Goal: Transaction & Acquisition: Purchase product/service

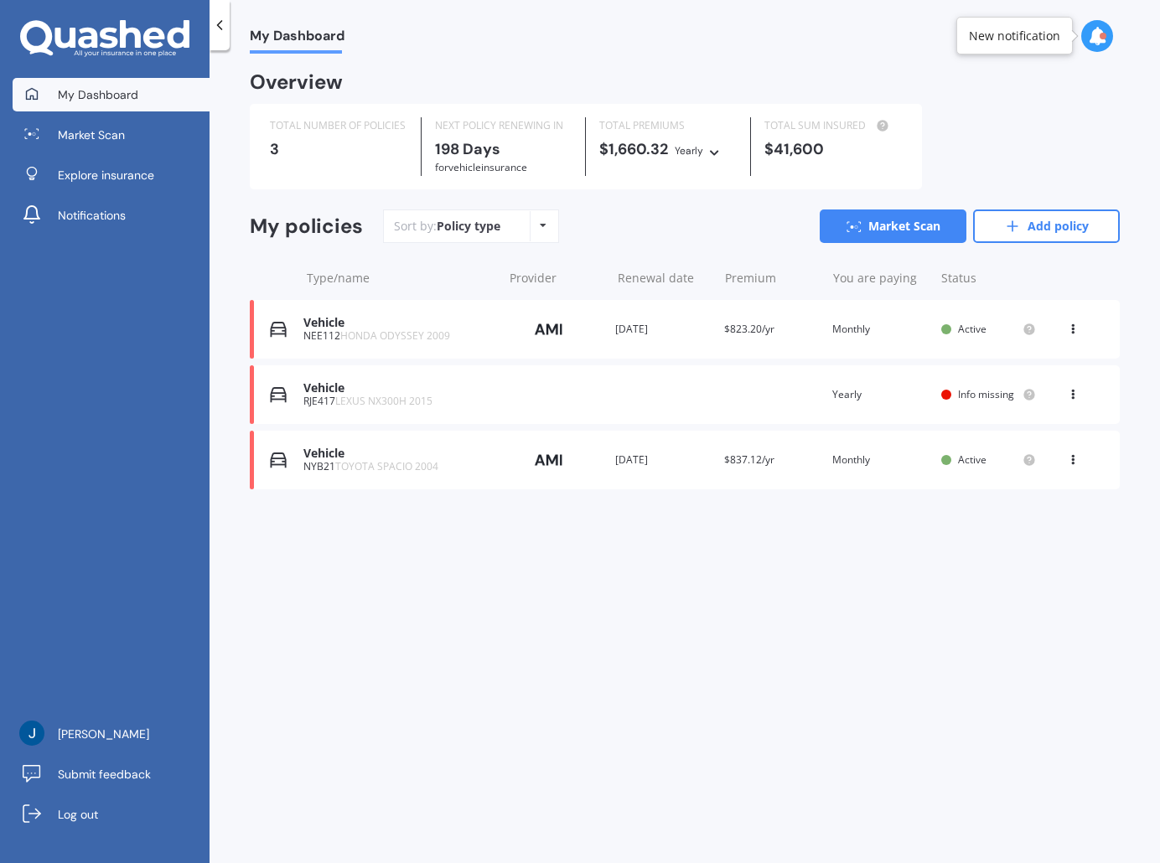
click at [384, 402] on span "LEXUS NX300H 2015" at bounding box center [383, 401] width 97 height 14
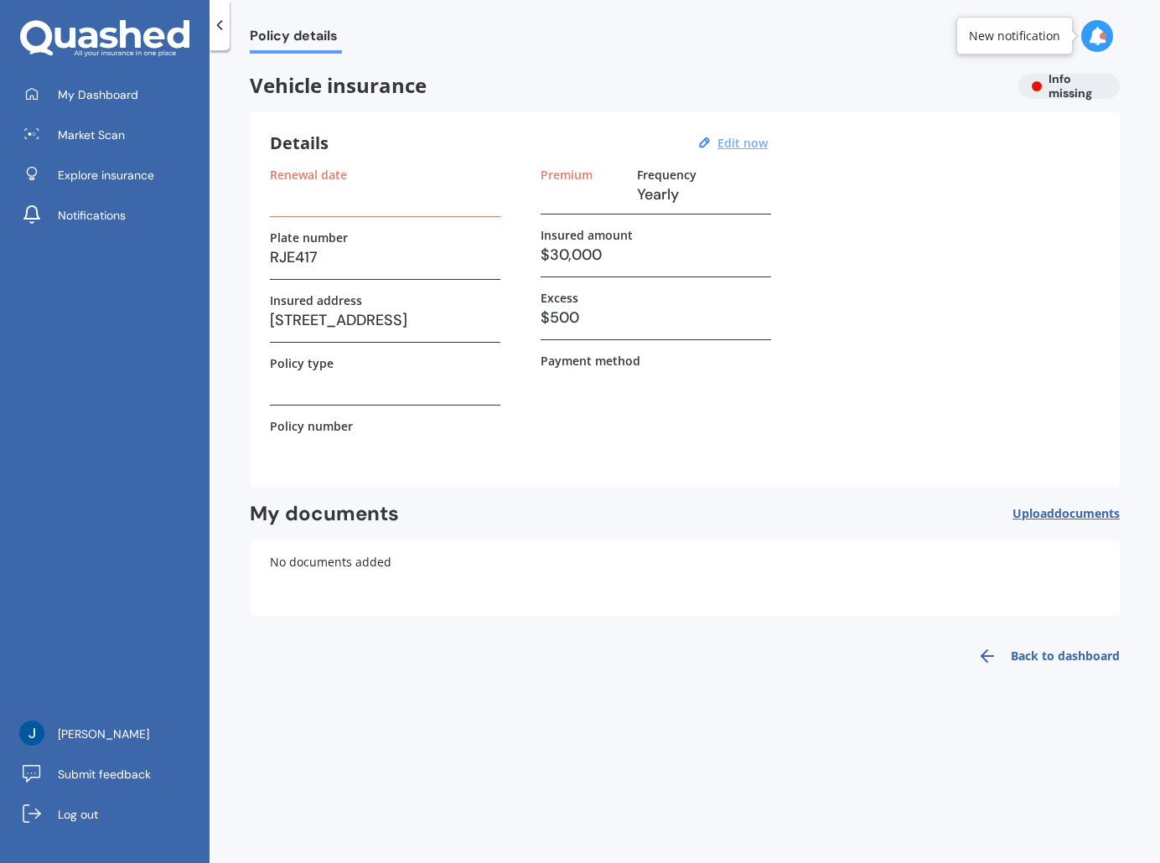
click at [743, 142] on u "Edit now" at bounding box center [743, 143] width 50 height 16
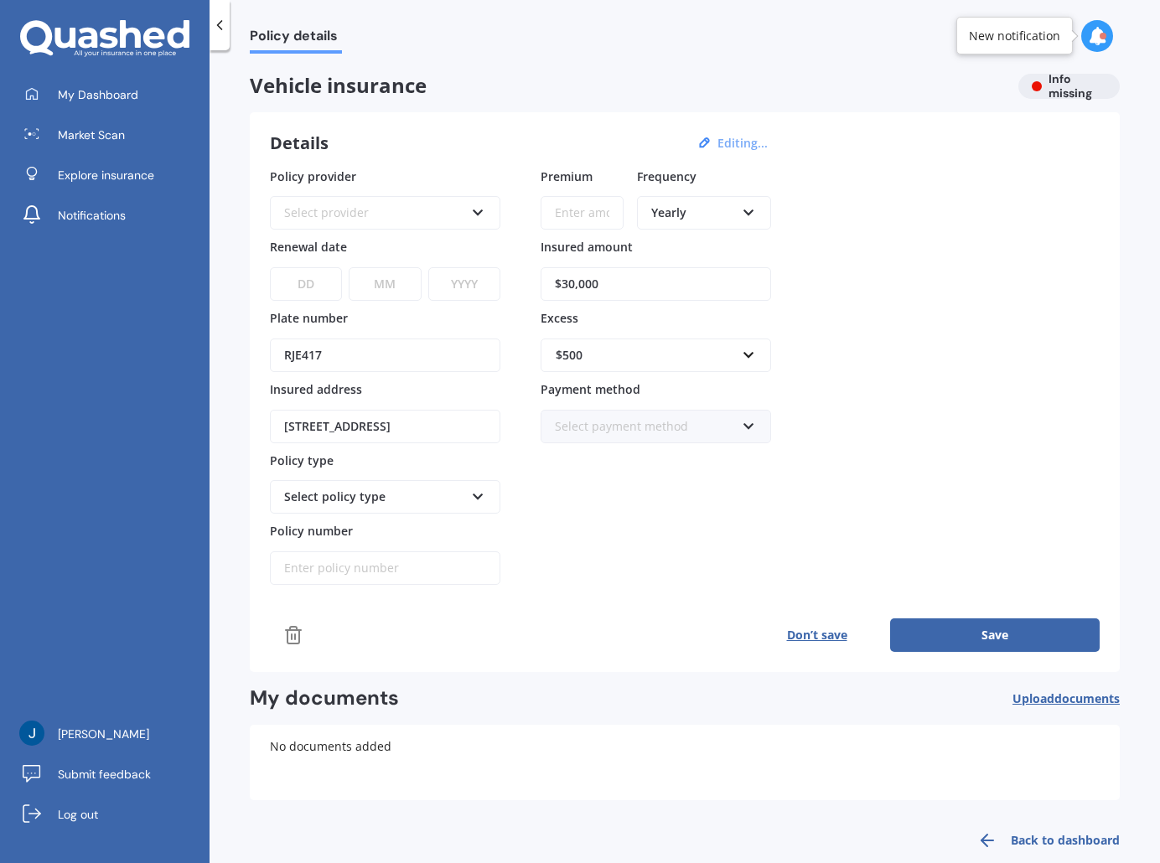
click at [376, 209] on div "Select provider" at bounding box center [374, 213] width 180 height 18
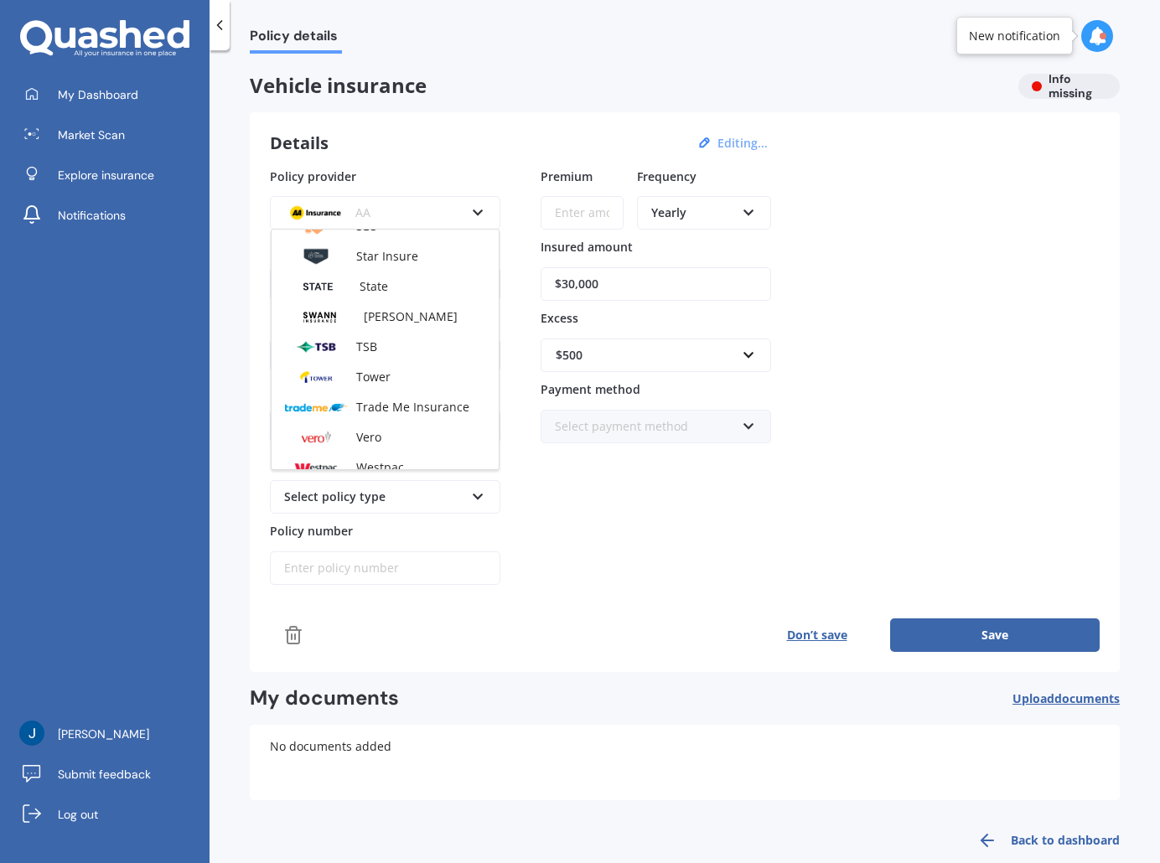
scroll to position [726, 0]
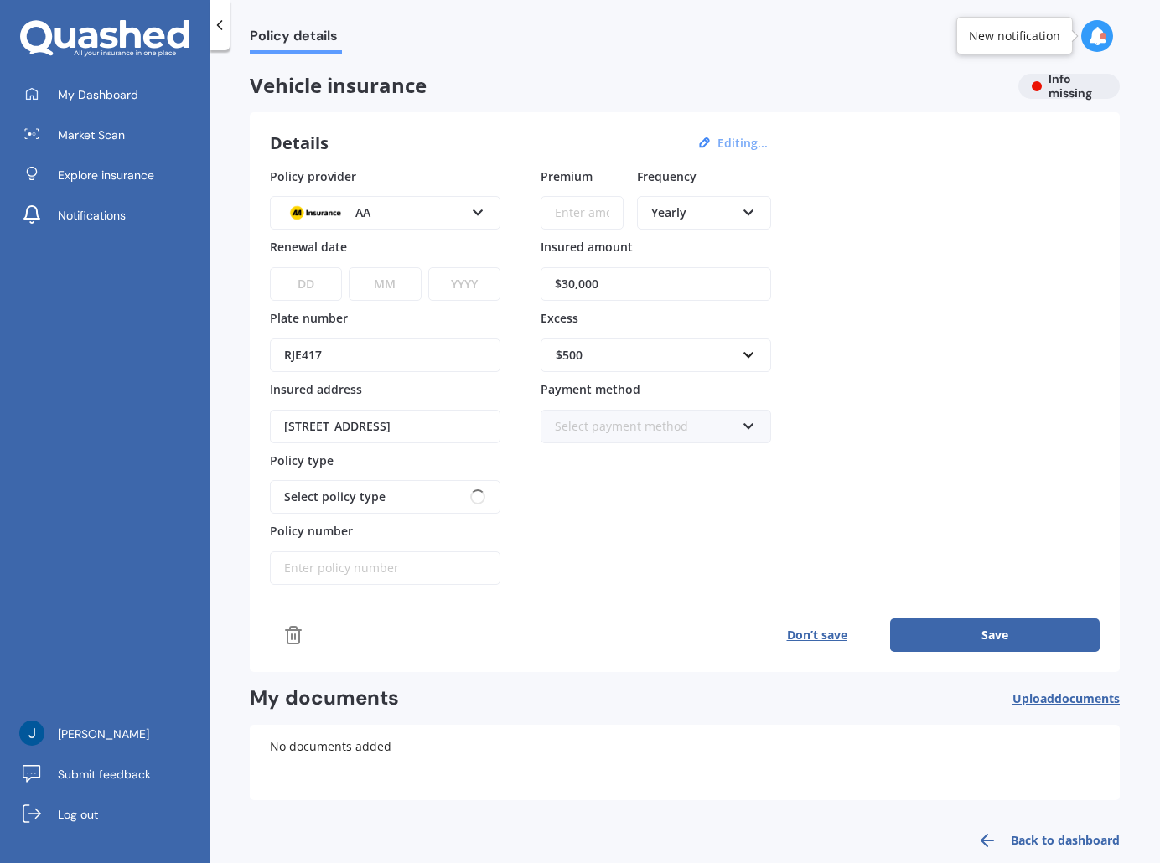
click at [541, 88] on span "Vehicle insurance" at bounding box center [627, 86] width 755 height 24
click at [482, 499] on icon at bounding box center [478, 494] width 14 height 12
click at [380, 527] on div "Comprehensive" at bounding box center [385, 529] width 227 height 30
click at [728, 210] on div "Yearly" at bounding box center [693, 213] width 84 height 18
click at [694, 324] on div "Monthly" at bounding box center [704, 335] width 131 height 30
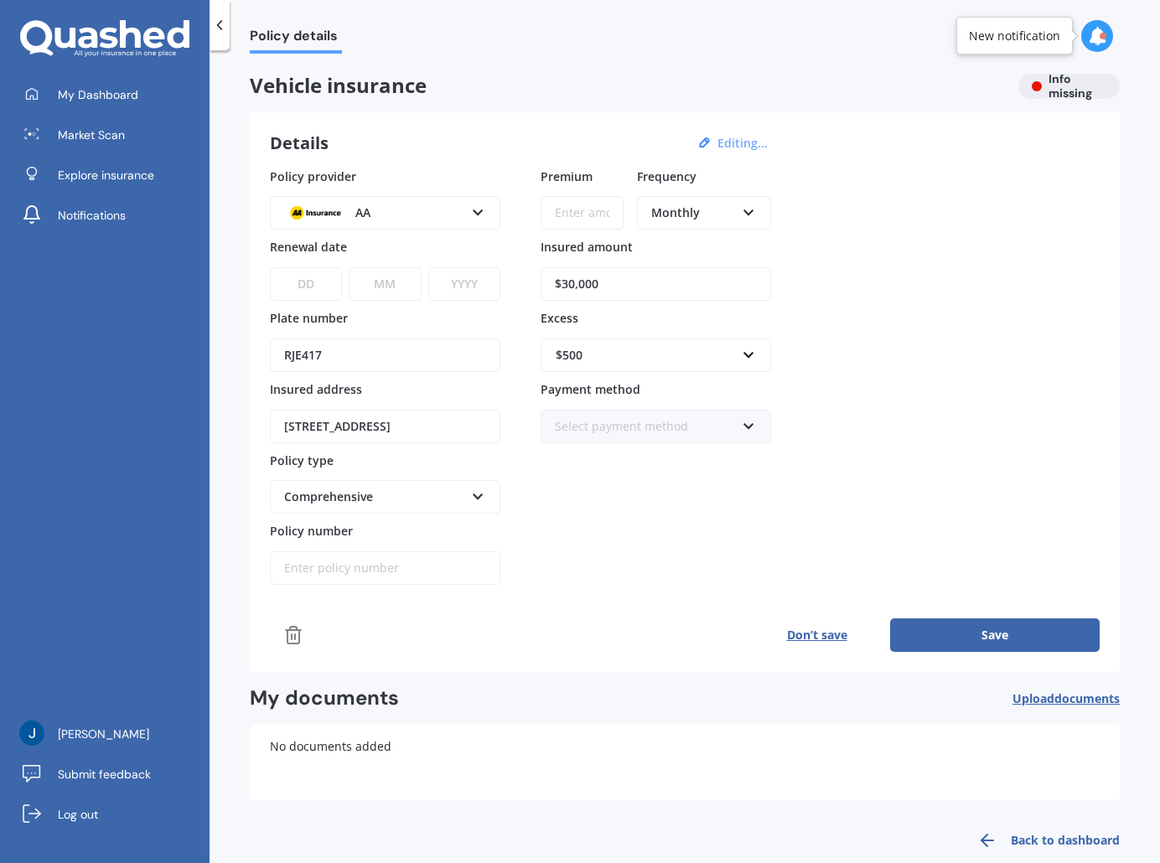
click at [636, 548] on div "Premium Frequency Monthly Yearly Six-Monthly Quarterly Monthly Fortnightly Week…" at bounding box center [656, 377] width 231 height 418
click at [988, 643] on button "Save" at bounding box center [995, 636] width 210 height 34
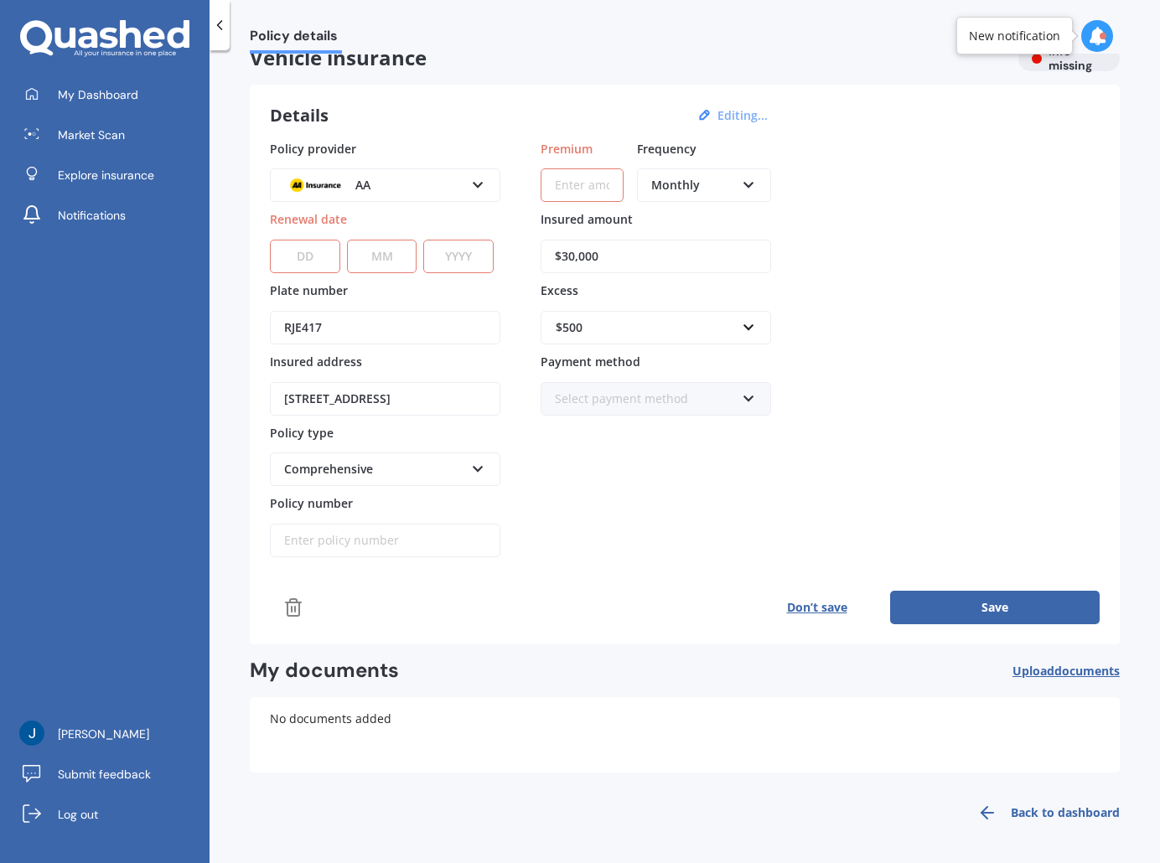
click at [303, 255] on select "DD 01 02 03 04 05 06 07 08 09 10 11 12 13 14 15 16 17 18 19 20 21 22 23 24 25 2…" at bounding box center [305, 257] width 70 height 34
click at [116, 142] on span "Market Scan" at bounding box center [91, 135] width 67 height 17
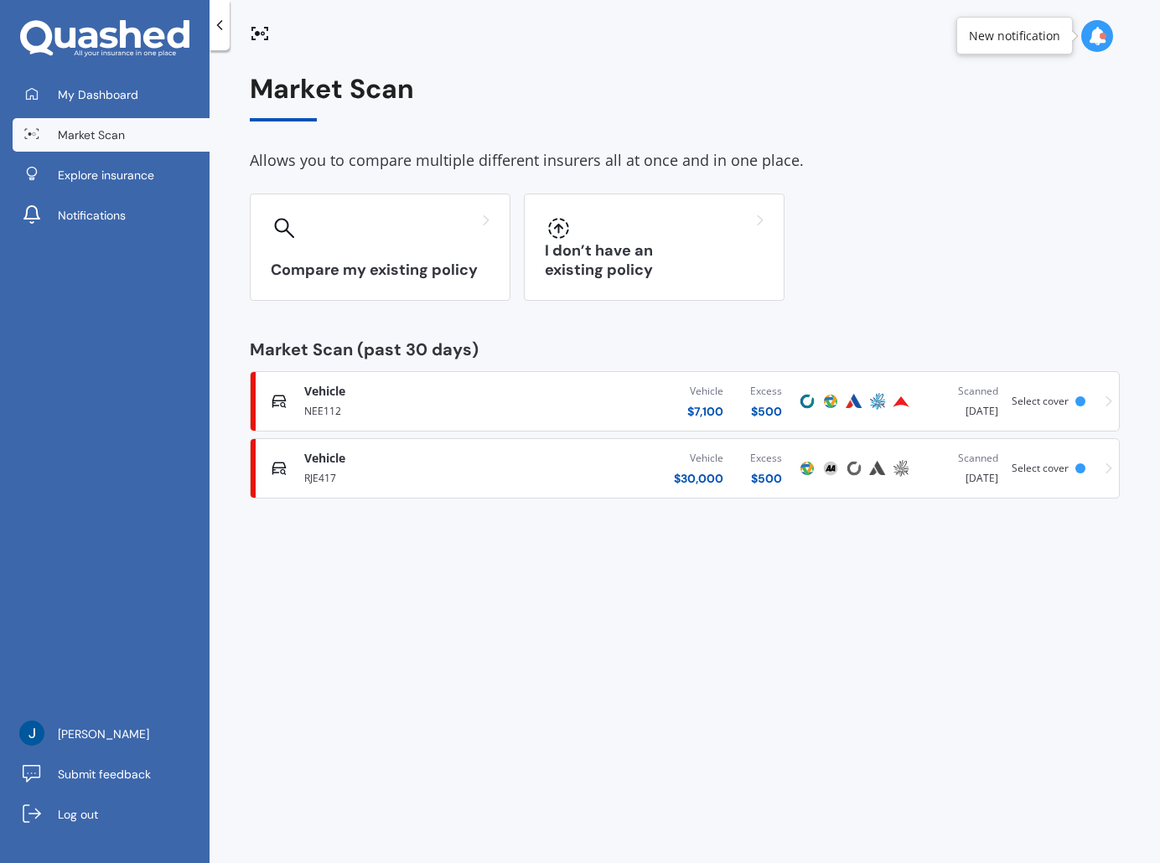
scroll to position [0, 0]
click at [101, 69] on div "My Dashboard Market Scan Explore insurance Notifications [PERSON_NAME] Submit f…" at bounding box center [105, 431] width 210 height 863
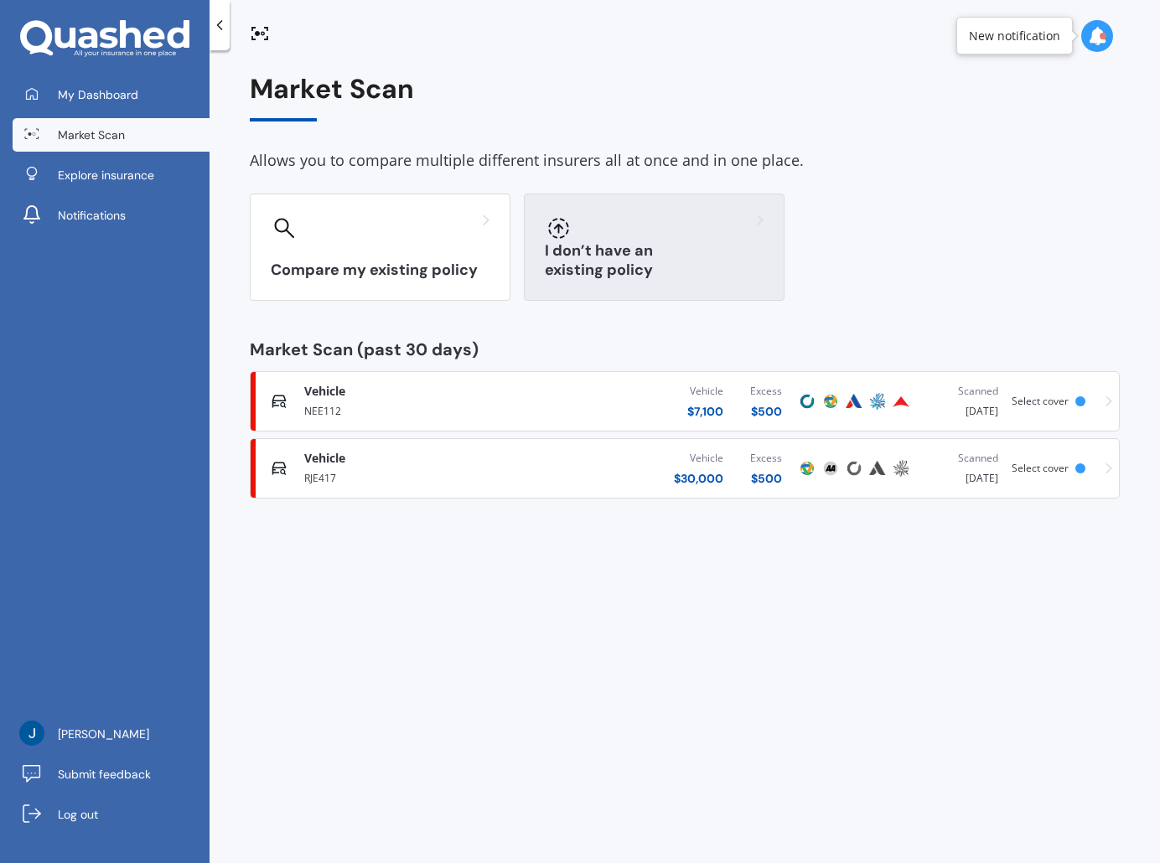
click at [695, 241] on div at bounding box center [654, 228] width 219 height 27
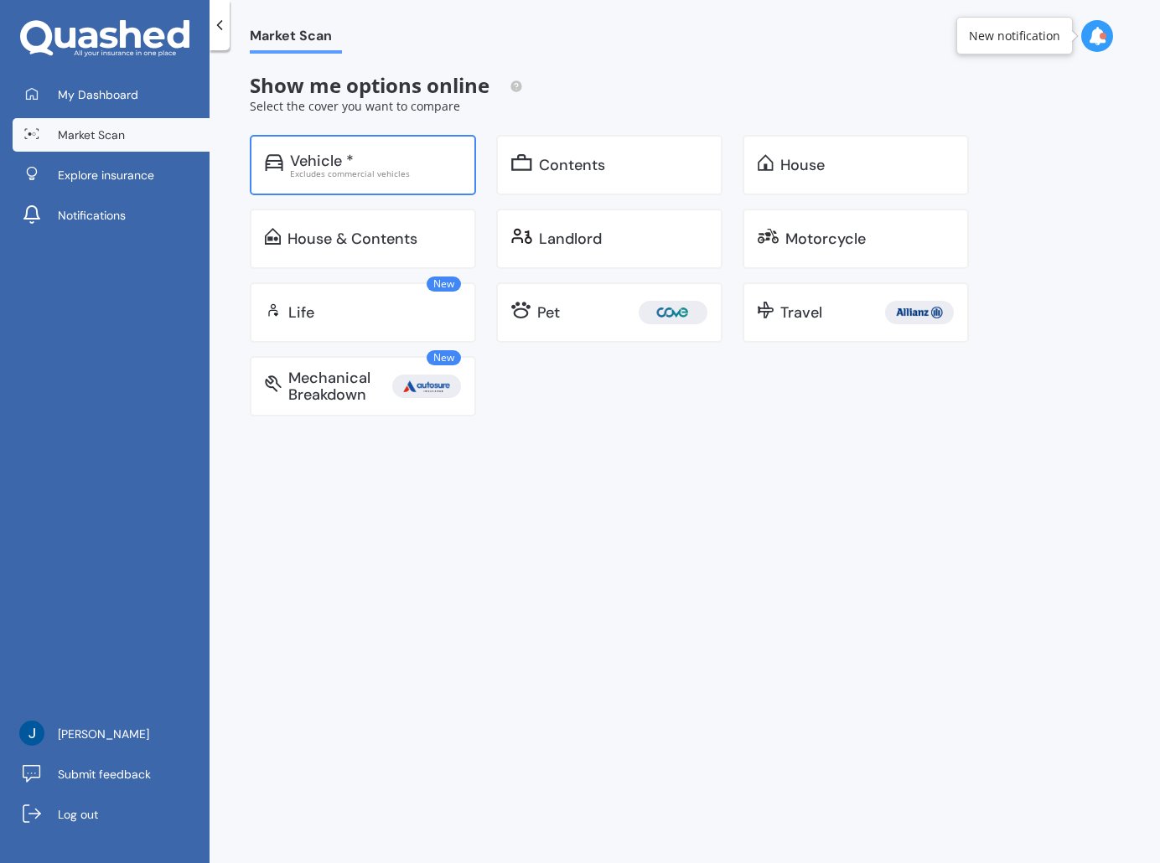
click at [449, 161] on div "Vehicle *" at bounding box center [375, 161] width 171 height 17
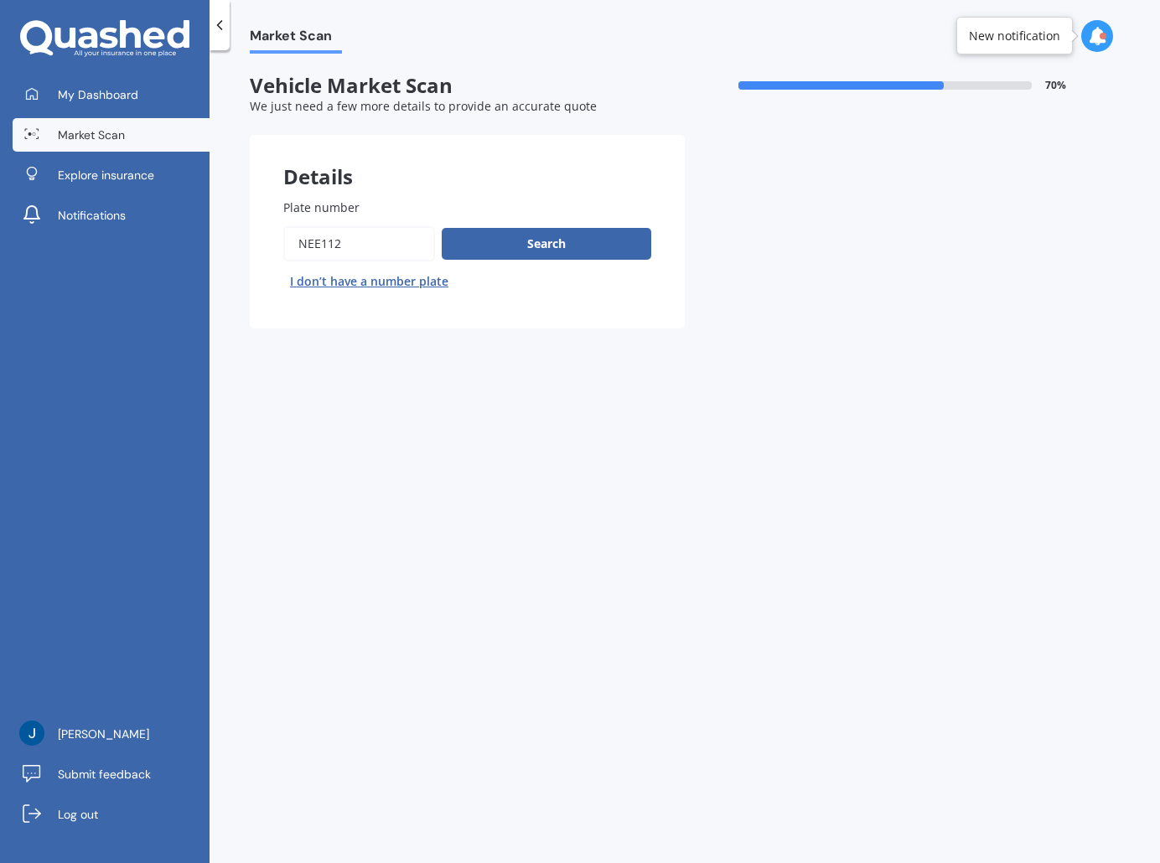
click at [362, 244] on input "Plate number" at bounding box center [359, 243] width 152 height 35
type textarea "NEE112"
click at [362, 244] on input "Plate number" at bounding box center [359, 243] width 152 height 35
type input "rje417"
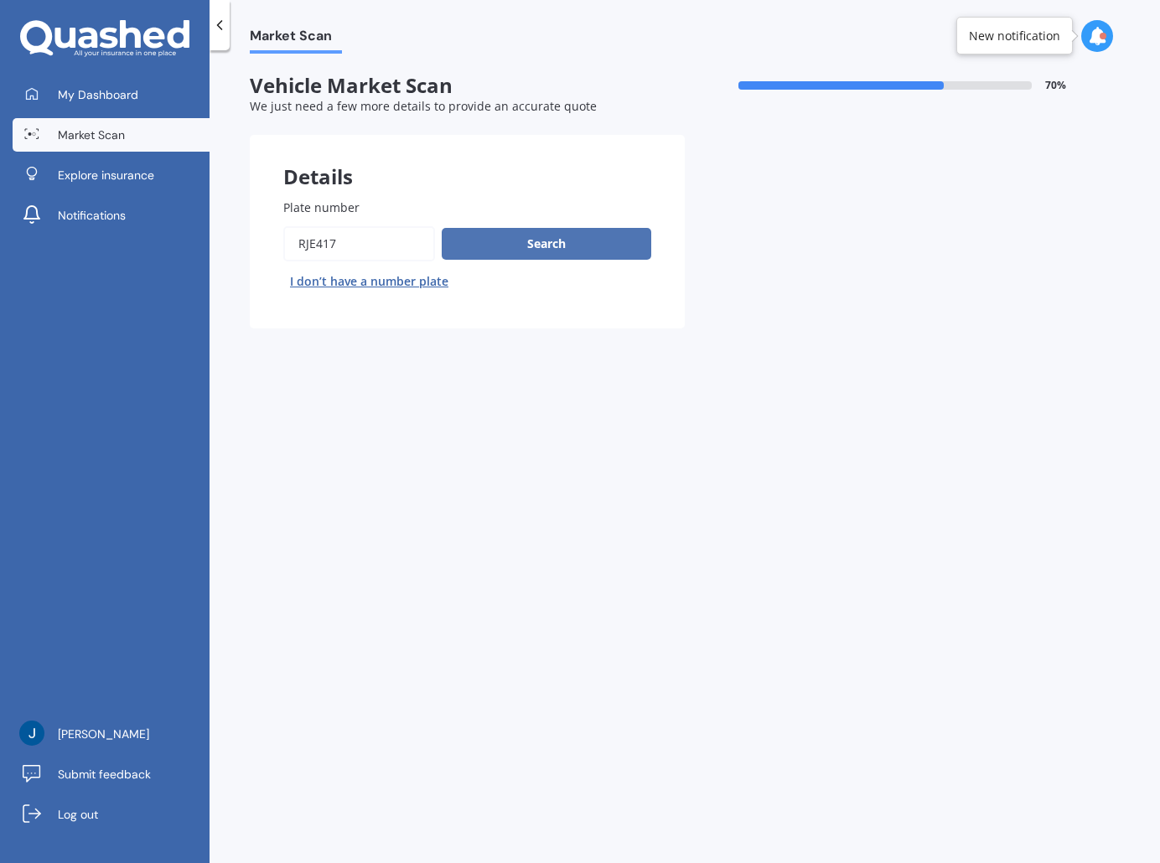
click at [491, 248] on button "Search" at bounding box center [547, 244] width 210 height 32
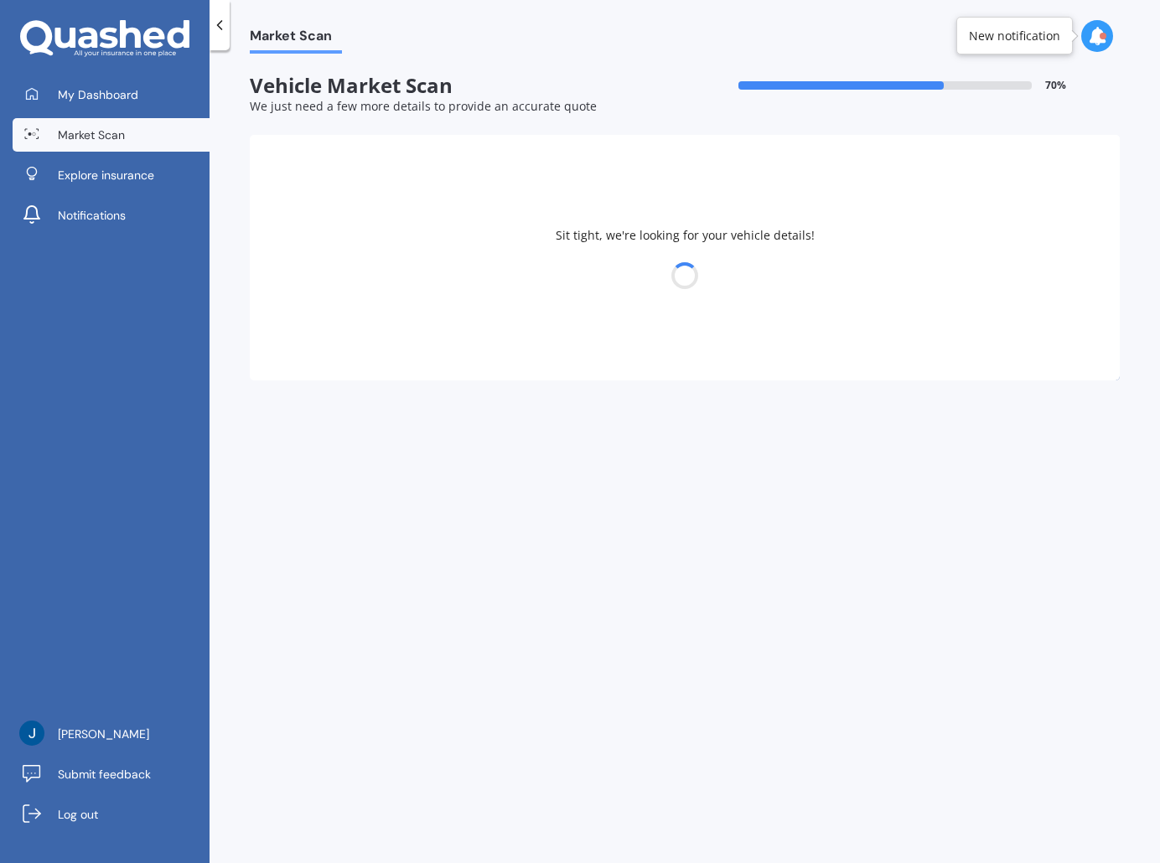
select select "LEXUS"
select select "19"
select select "12"
select select "1988"
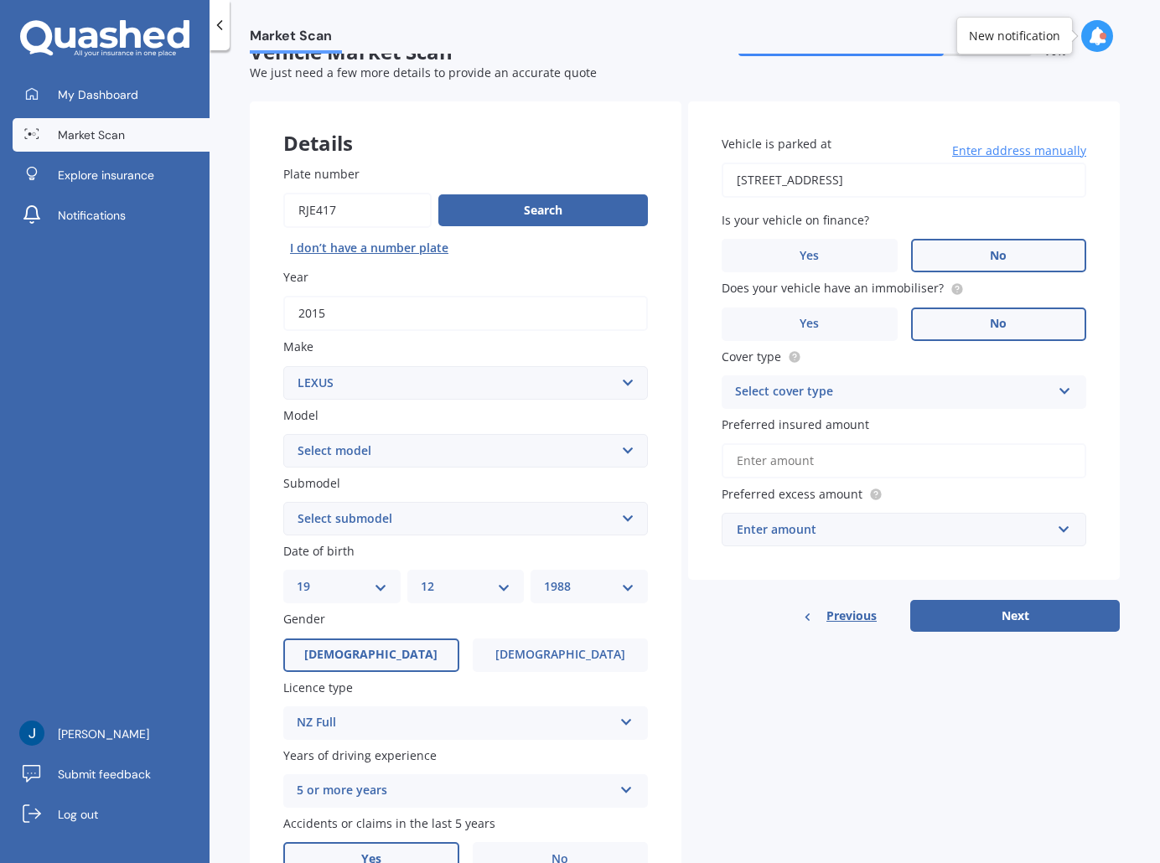
scroll to position [33, 0]
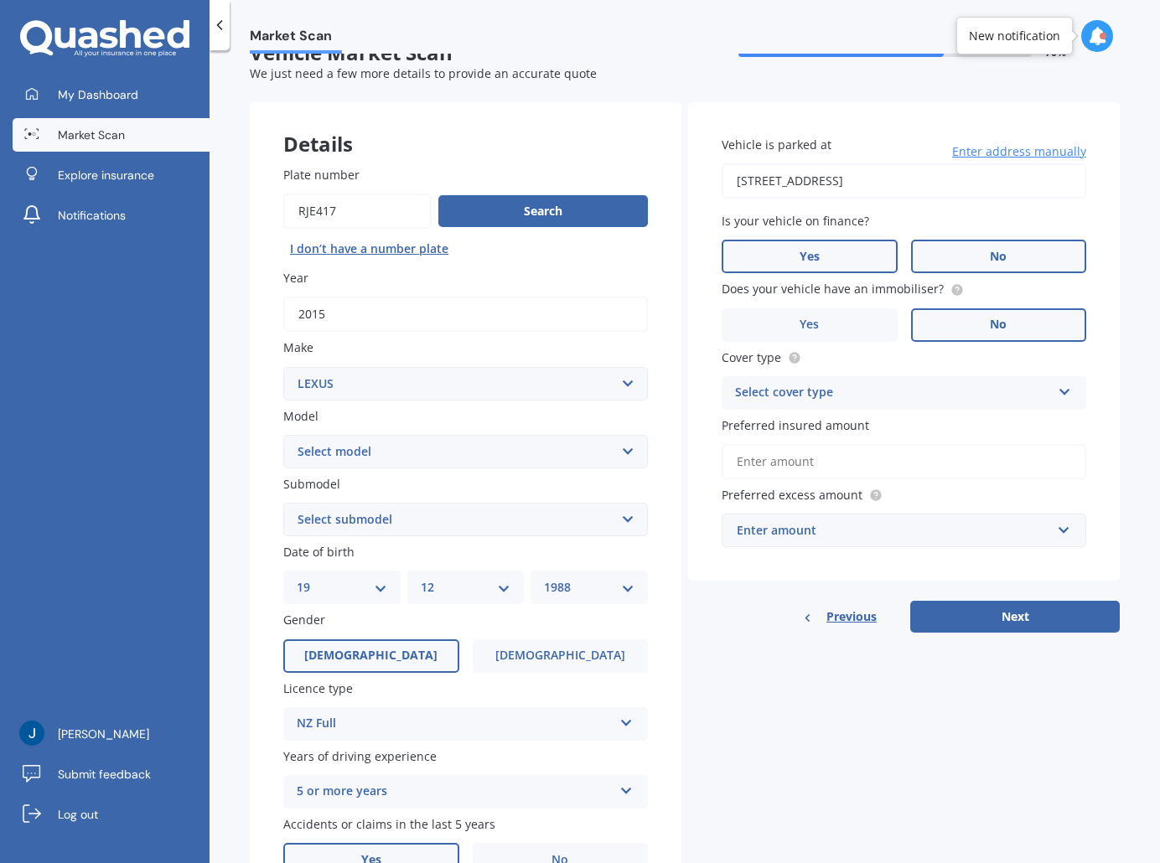
click at [785, 243] on label "Yes" at bounding box center [810, 257] width 176 height 34
click at [0, 0] on input "Yes" at bounding box center [0, 0] width 0 height 0
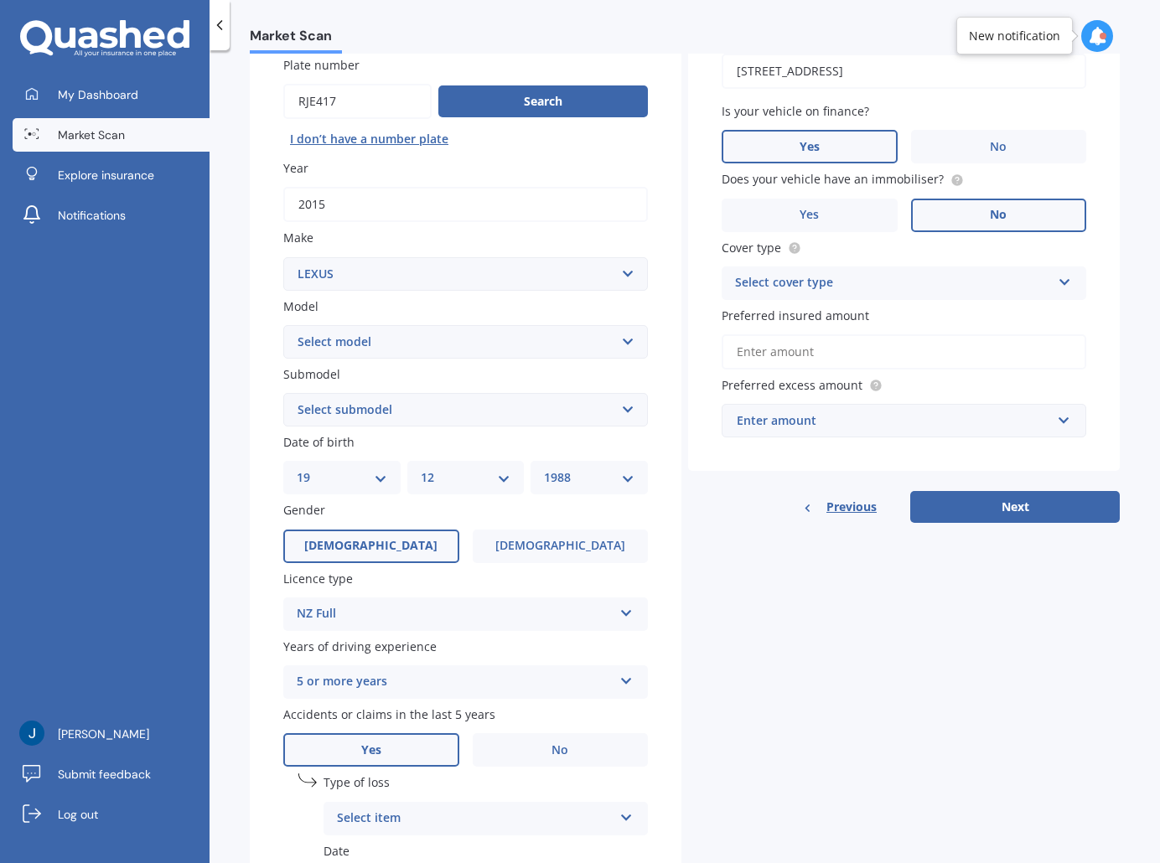
scroll to position [143, 0]
click at [774, 259] on div "Cover type Select cover type Comprehensive Third Party, Fire & Theft Third Party" at bounding box center [904, 268] width 365 height 61
click at [775, 277] on div "Select cover type" at bounding box center [893, 282] width 316 height 20
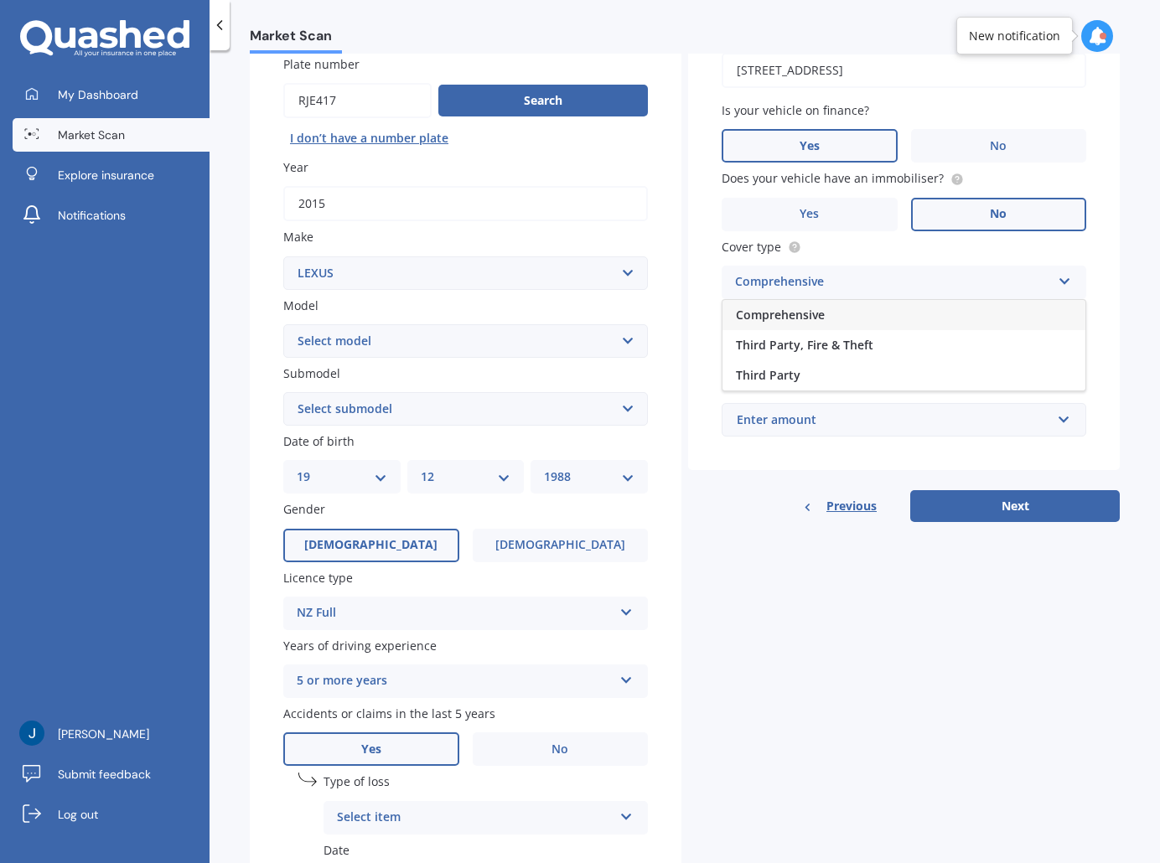
click at [777, 304] on div "Comprehensive" at bounding box center [904, 315] width 363 height 30
click at [692, 355] on div "Vehicle is parked at [STREET_ADDRESS] Enter address manually Is your vehicle on…" at bounding box center [904, 232] width 432 height 480
click at [786, 345] on input "Preferred insured amount" at bounding box center [904, 351] width 365 height 35
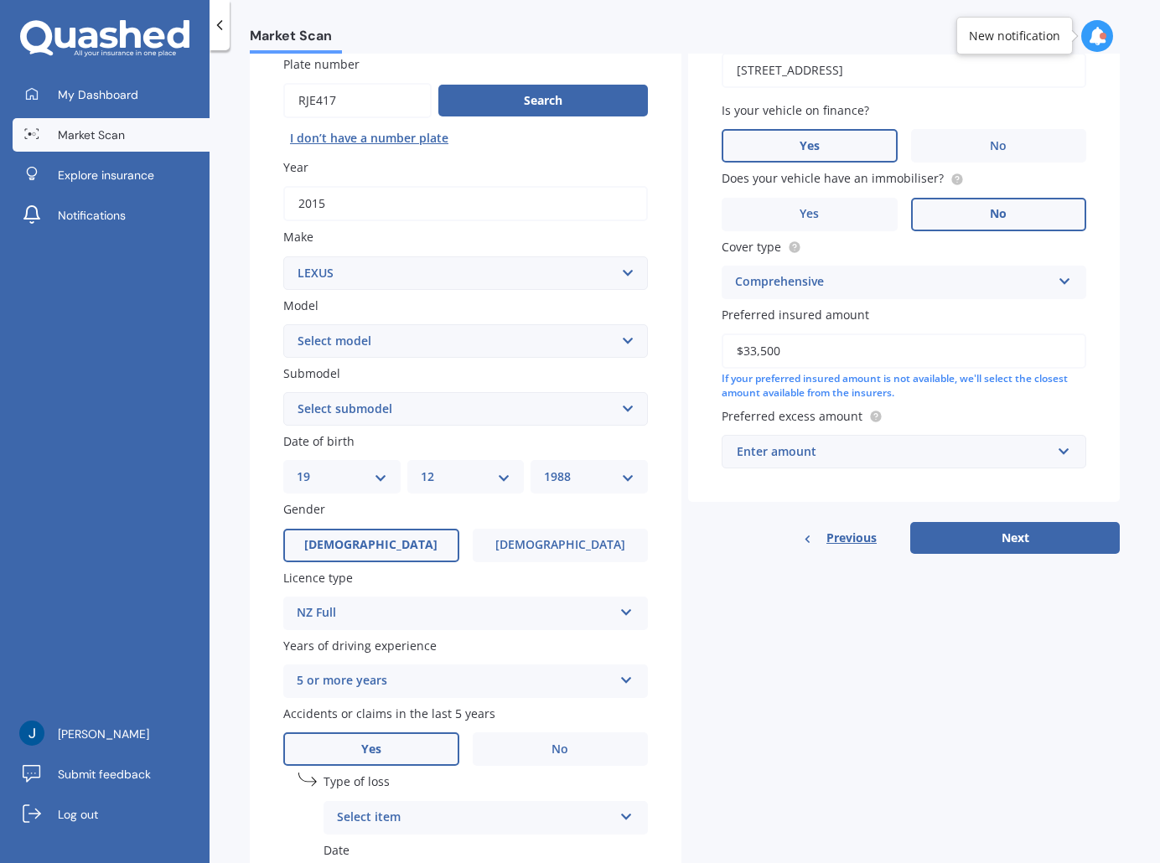
type input "$33,500"
click at [696, 508] on div "Vehicle is parked at [STREET_ADDRESS] Enter address manually Is your vehicle on…" at bounding box center [904, 273] width 432 height 563
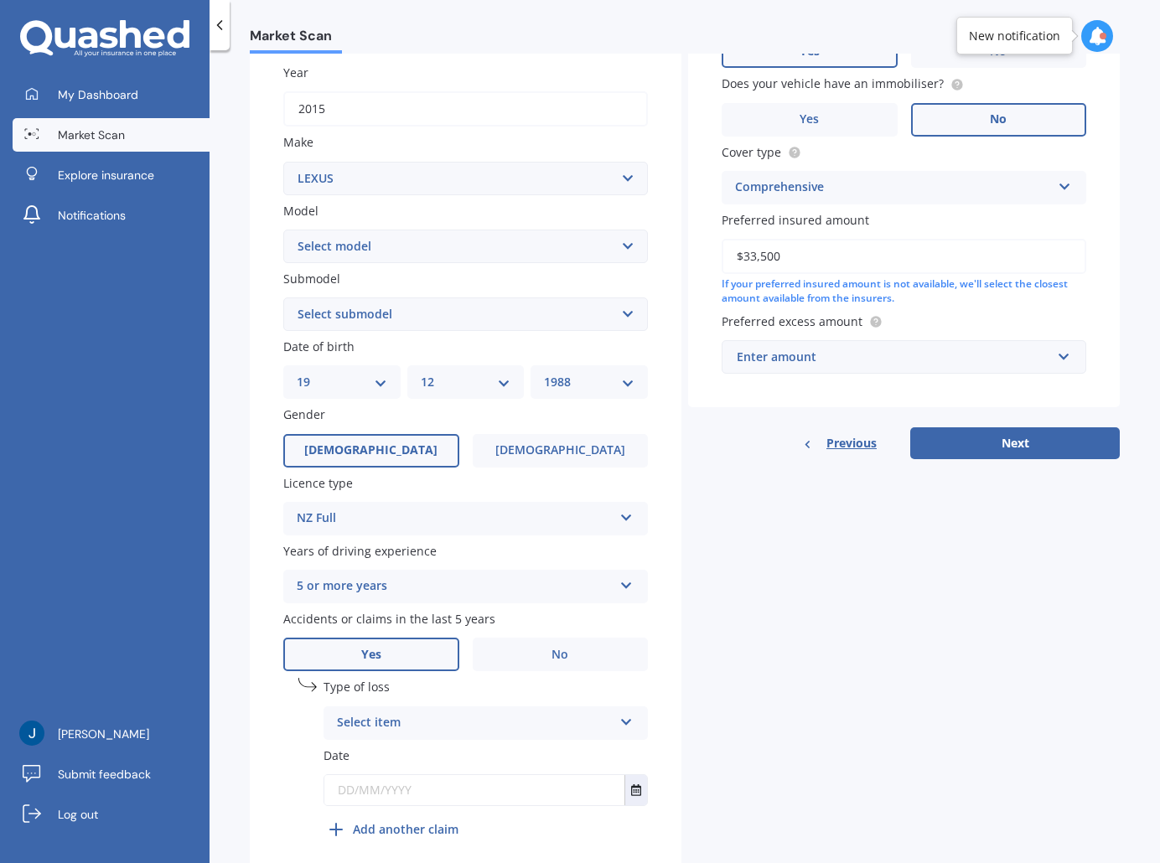
click at [757, 357] on div "Enter amount" at bounding box center [894, 357] width 314 height 18
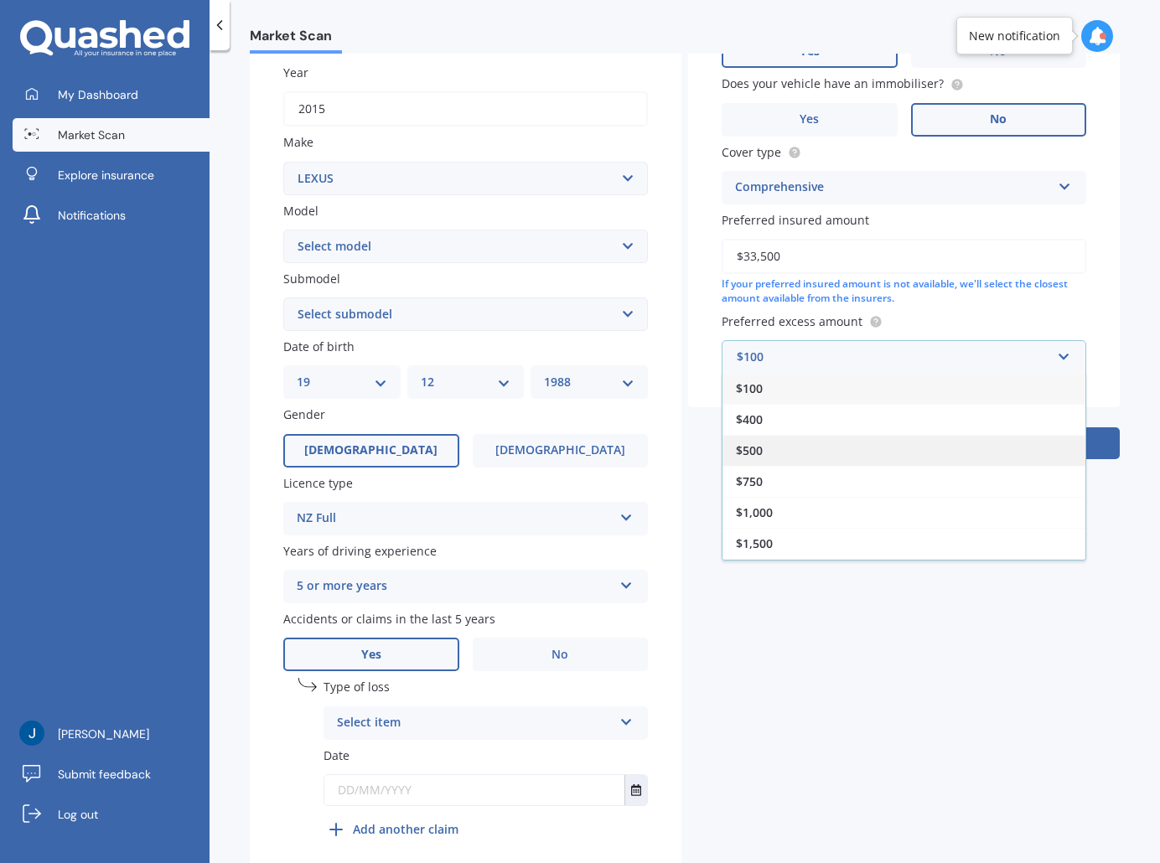
click at [761, 440] on div "$500" at bounding box center [904, 450] width 363 height 31
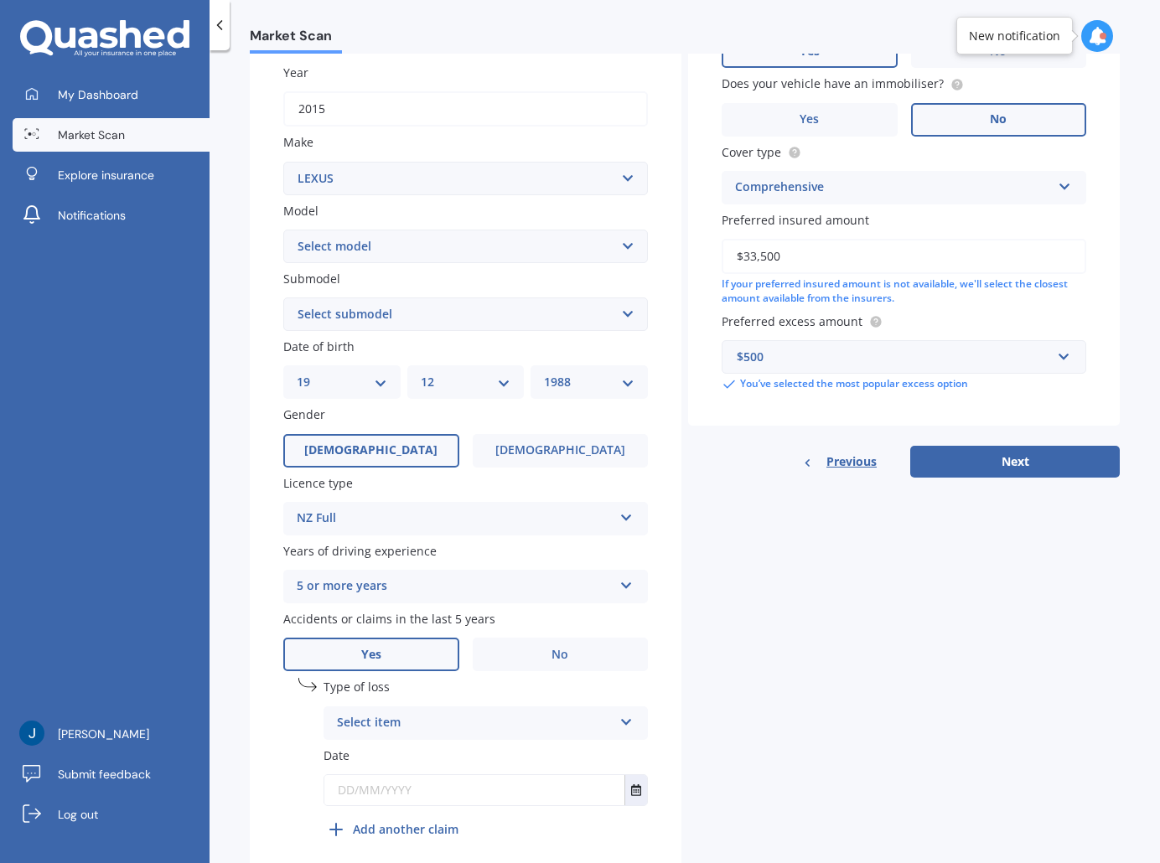
click at [708, 511] on div "Details Plate number Search I don’t have a number plate Year [DATE] Make Select…" at bounding box center [685, 392] width 870 height 990
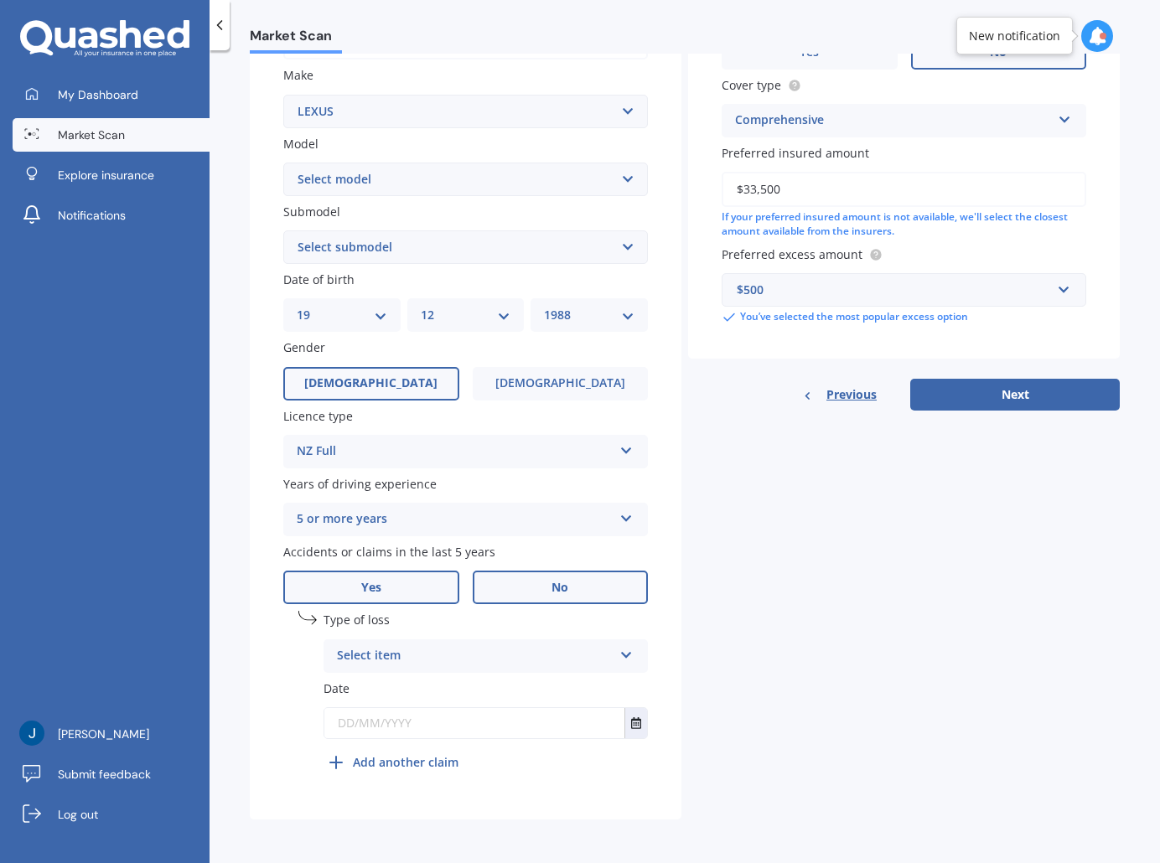
click at [588, 594] on label "No" at bounding box center [561, 588] width 176 height 34
click at [0, 0] on input "No" at bounding box center [0, 0] width 0 height 0
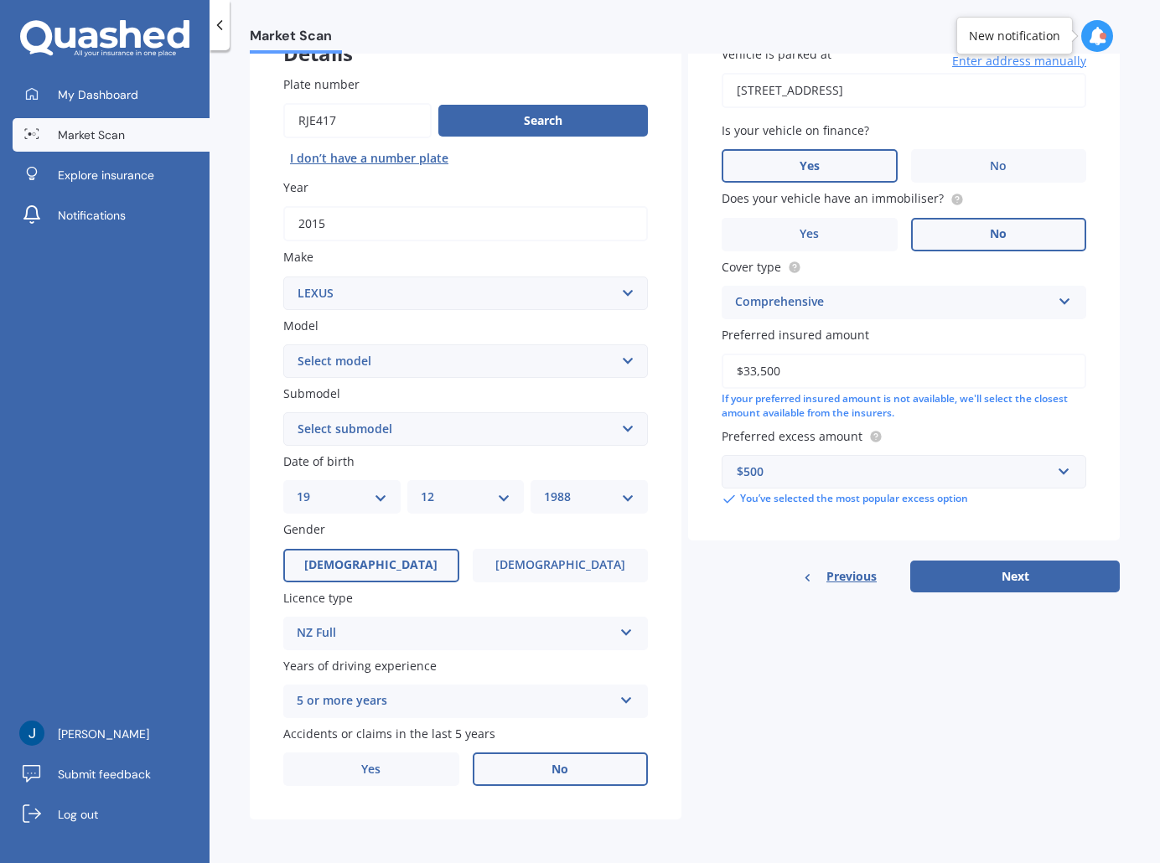
click at [691, 546] on div "Vehicle is parked at [STREET_ADDRESS] Enter address manually Is your vehicle on…" at bounding box center [904, 302] width 432 height 581
click at [438, 777] on label "Yes" at bounding box center [371, 770] width 176 height 34
click at [0, 0] on input "Yes" at bounding box center [0, 0] width 0 height 0
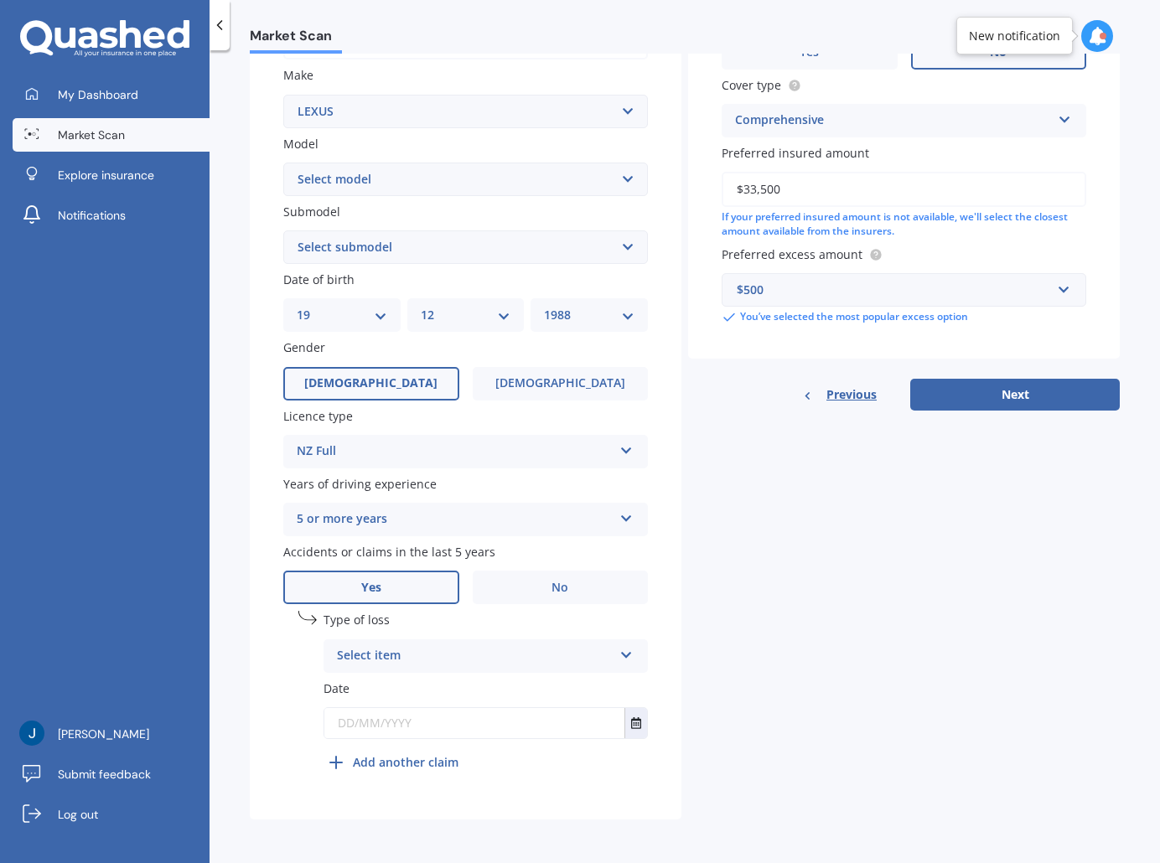
click at [538, 655] on div "Select item" at bounding box center [475, 656] width 276 height 20
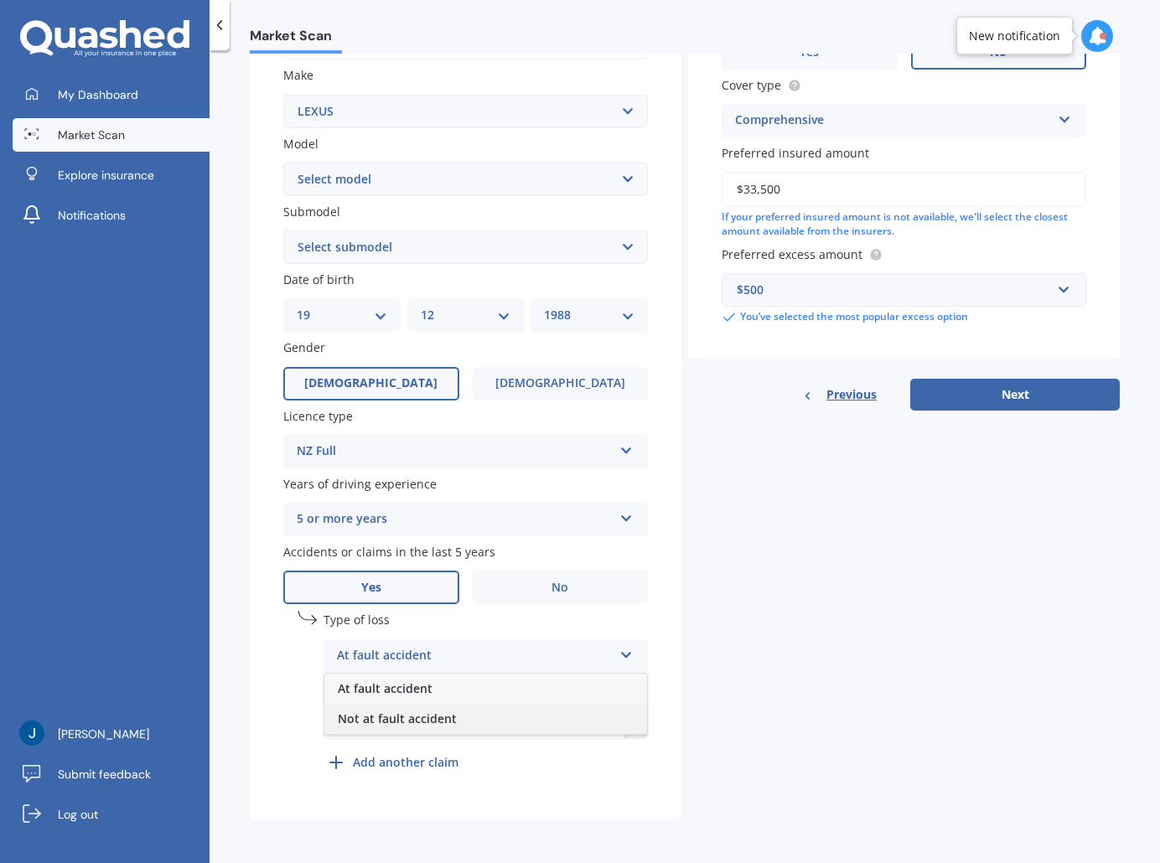
click at [412, 715] on span "Not at fault accident" at bounding box center [397, 719] width 119 height 16
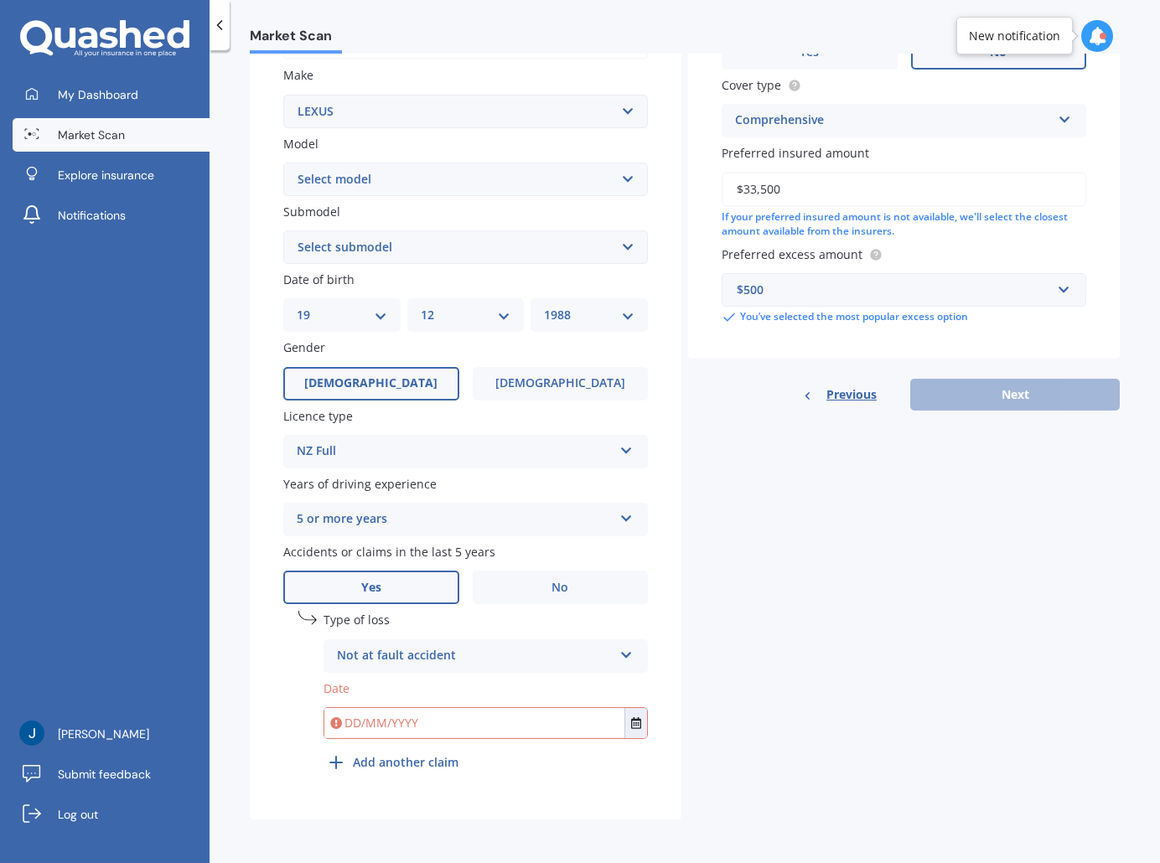
click at [476, 718] on input "text" at bounding box center [474, 723] width 300 height 30
type input "[DATE]"
click at [414, 765] on b "Add another claim" at bounding box center [406, 763] width 106 height 18
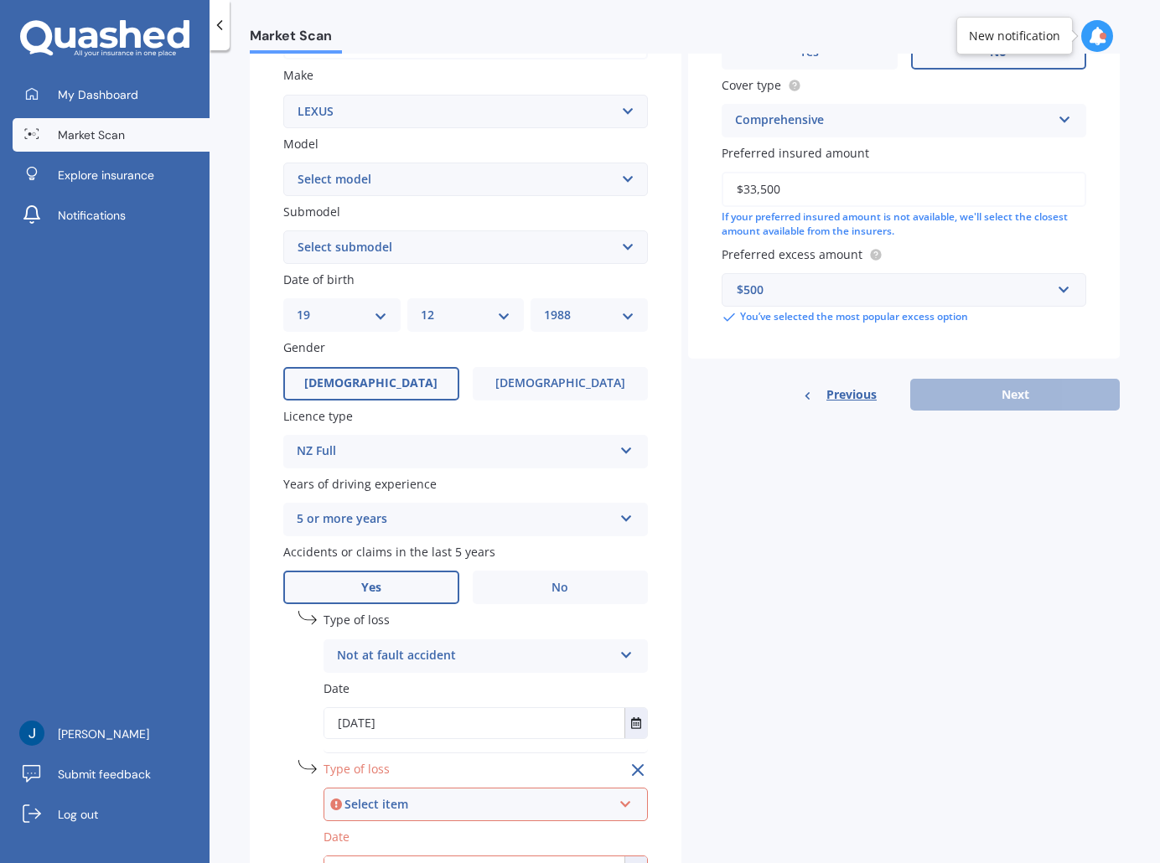
scroll to position [454, 0]
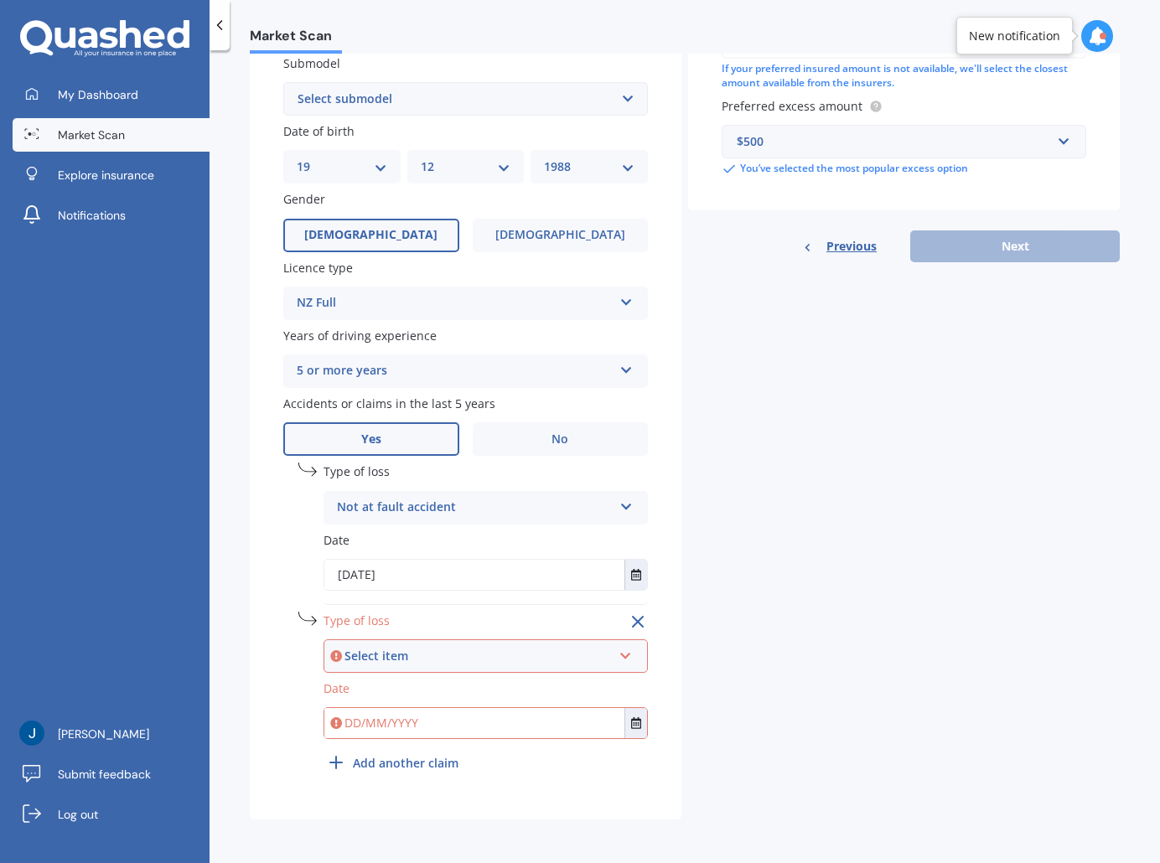
click at [396, 665] on div "Select item" at bounding box center [478, 656] width 267 height 18
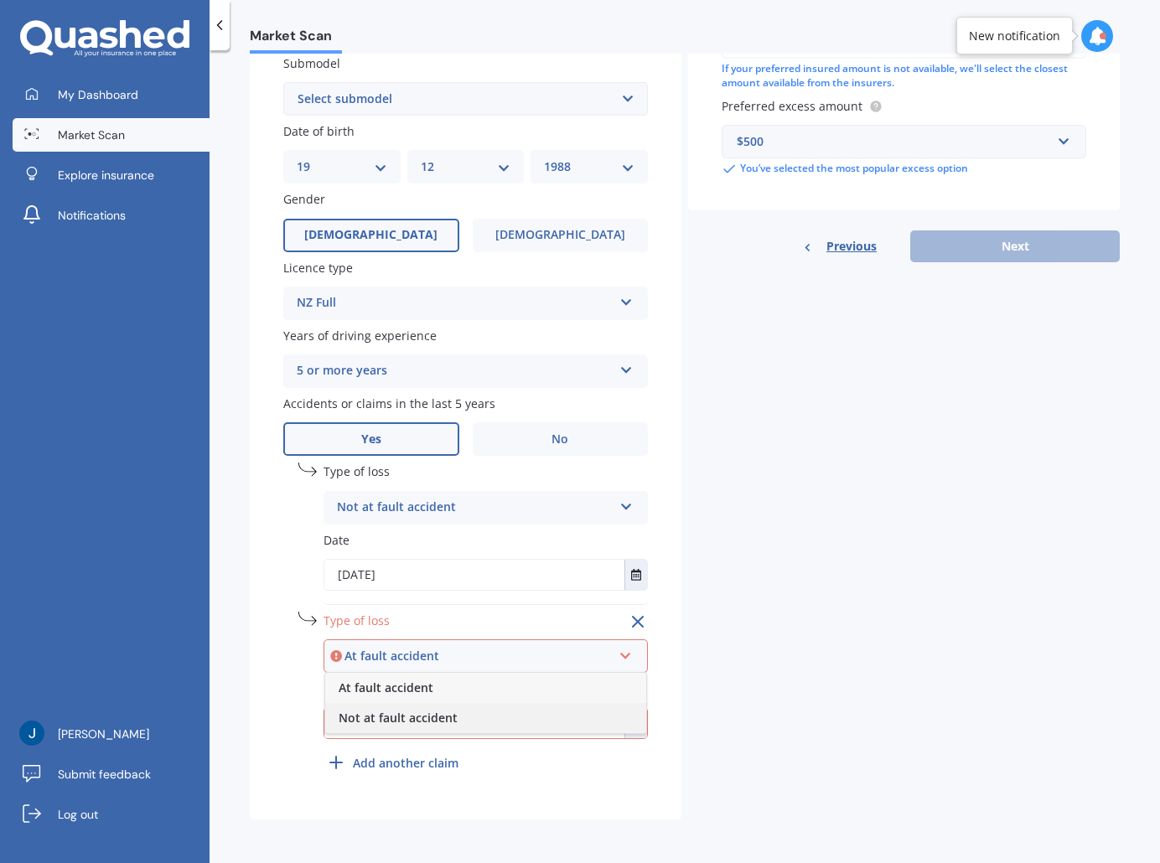
click at [384, 718] on span "Not at fault accident" at bounding box center [398, 718] width 119 height 16
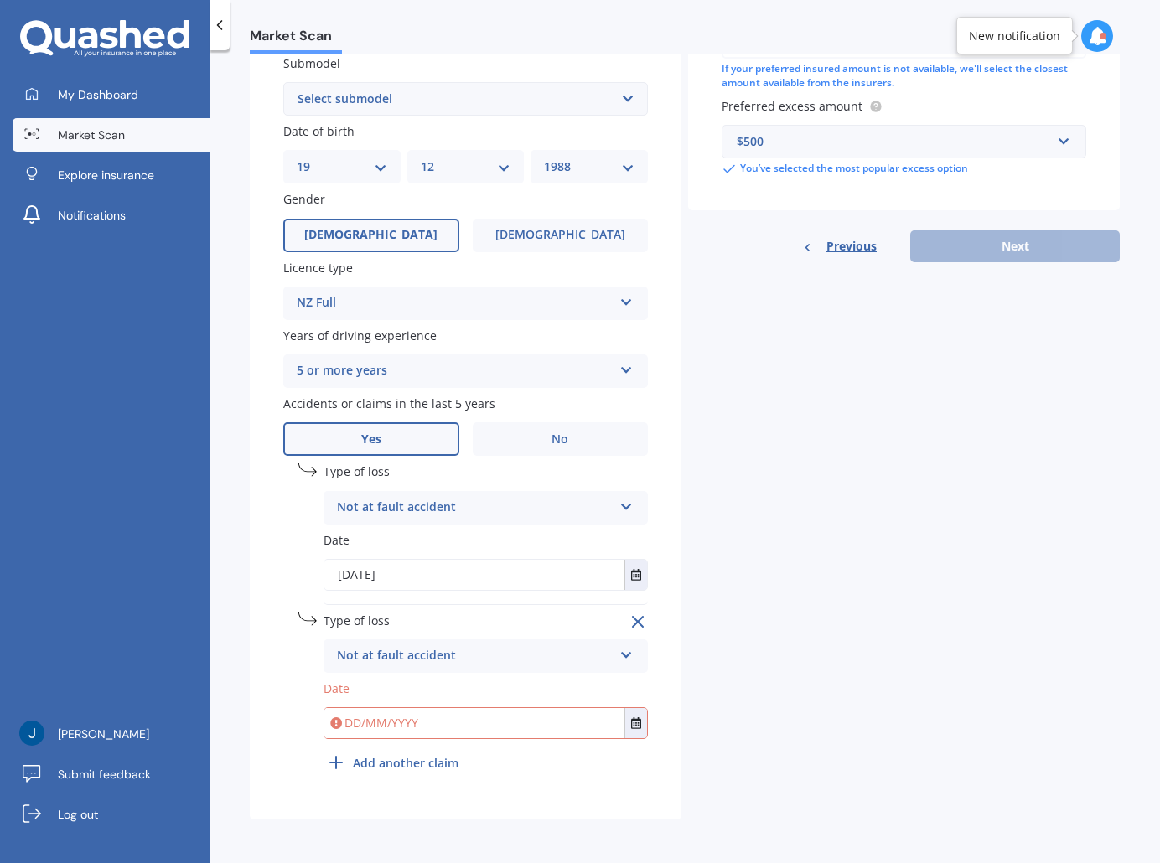
click at [384, 718] on input "text" at bounding box center [474, 723] width 300 height 30
type input "[DATE]"
click at [389, 757] on b "Add another claim" at bounding box center [406, 764] width 106 height 18
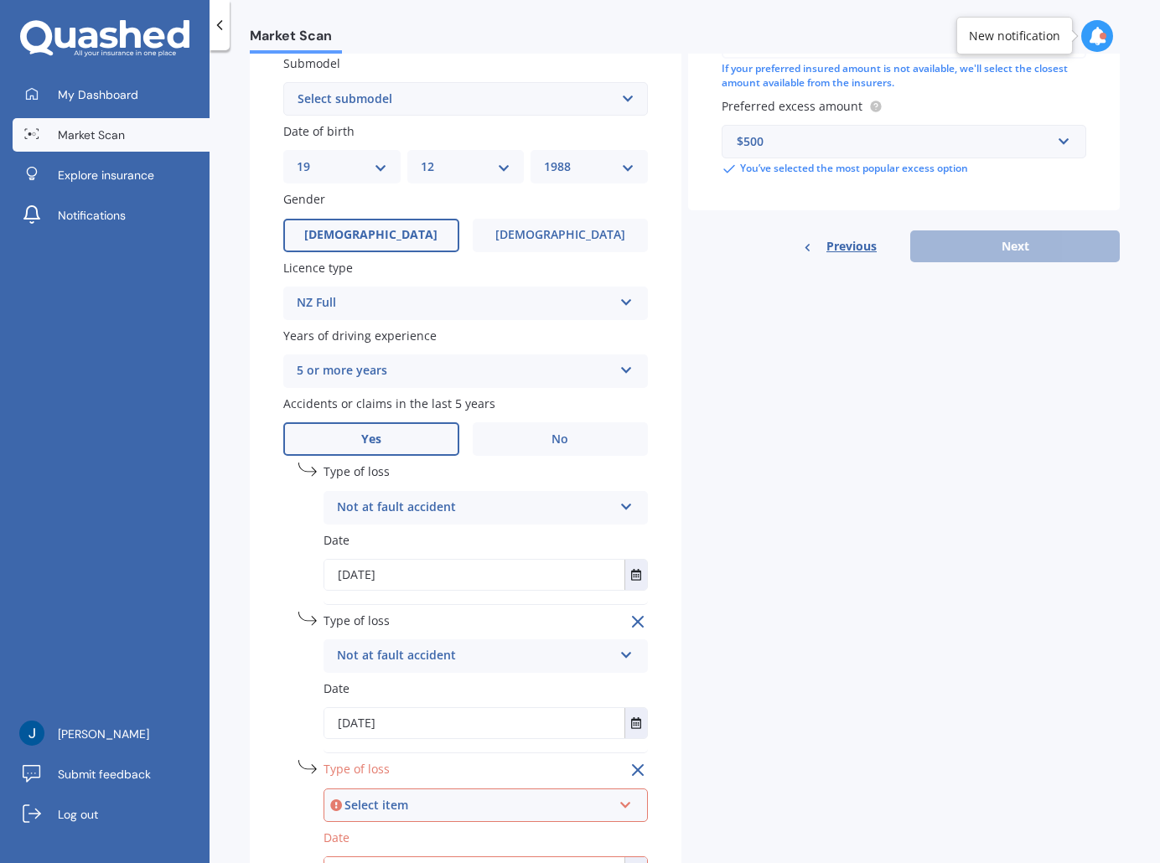
scroll to position [603, 0]
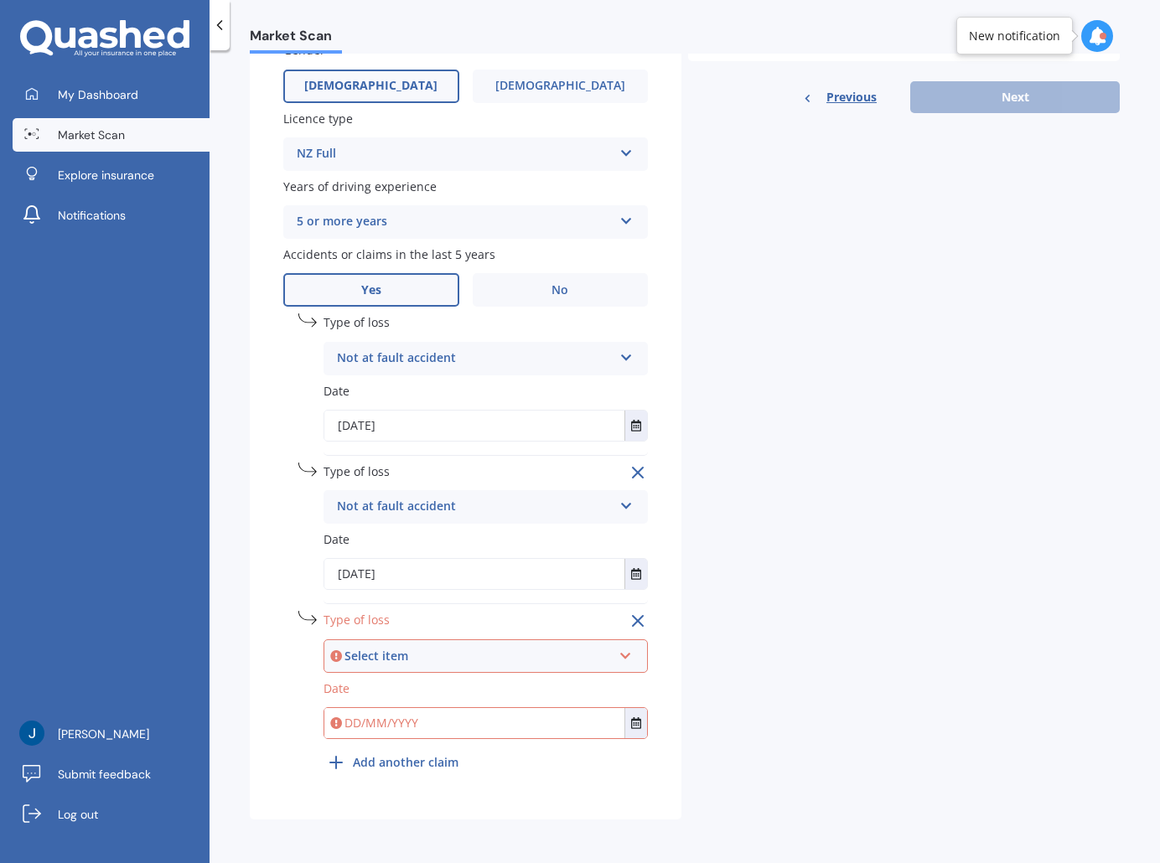
click at [393, 670] on div "Select item At fault accident Not at fault accident" at bounding box center [486, 657] width 324 height 34
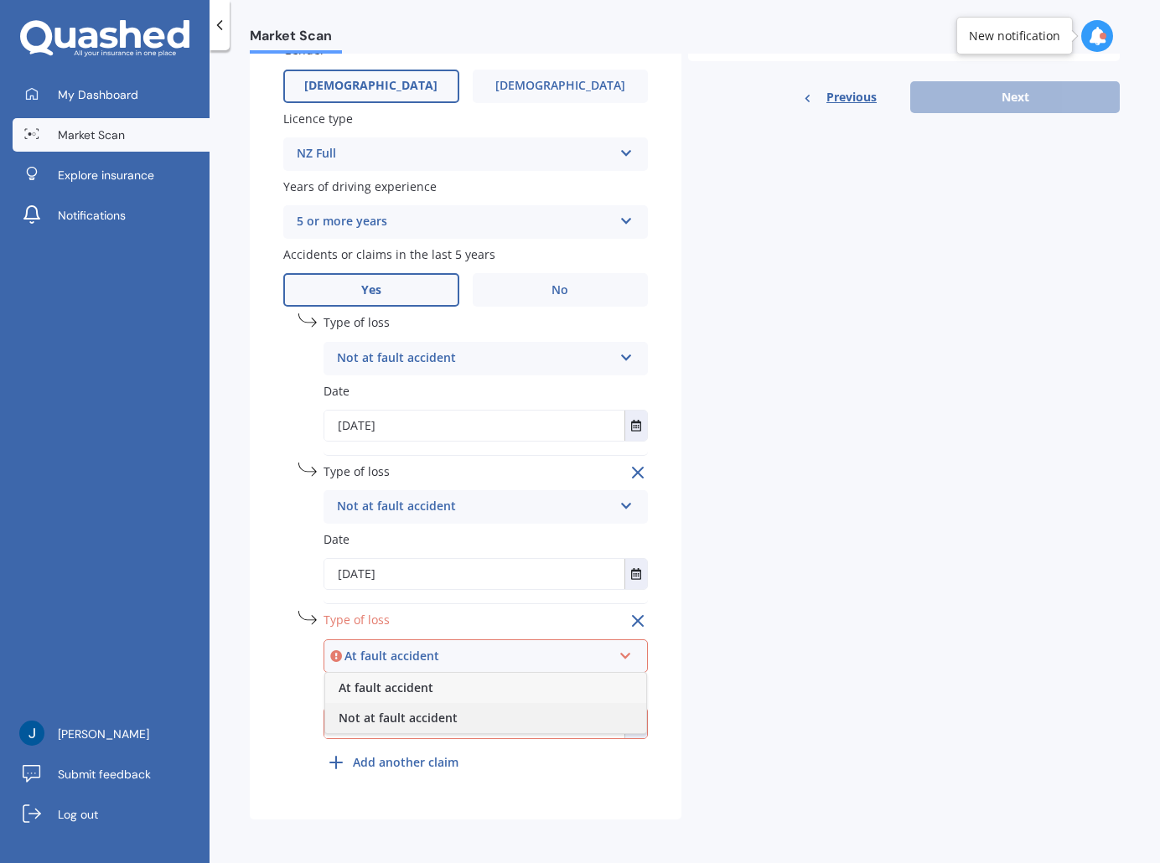
click at [366, 718] on span "Not at fault accident" at bounding box center [398, 718] width 119 height 16
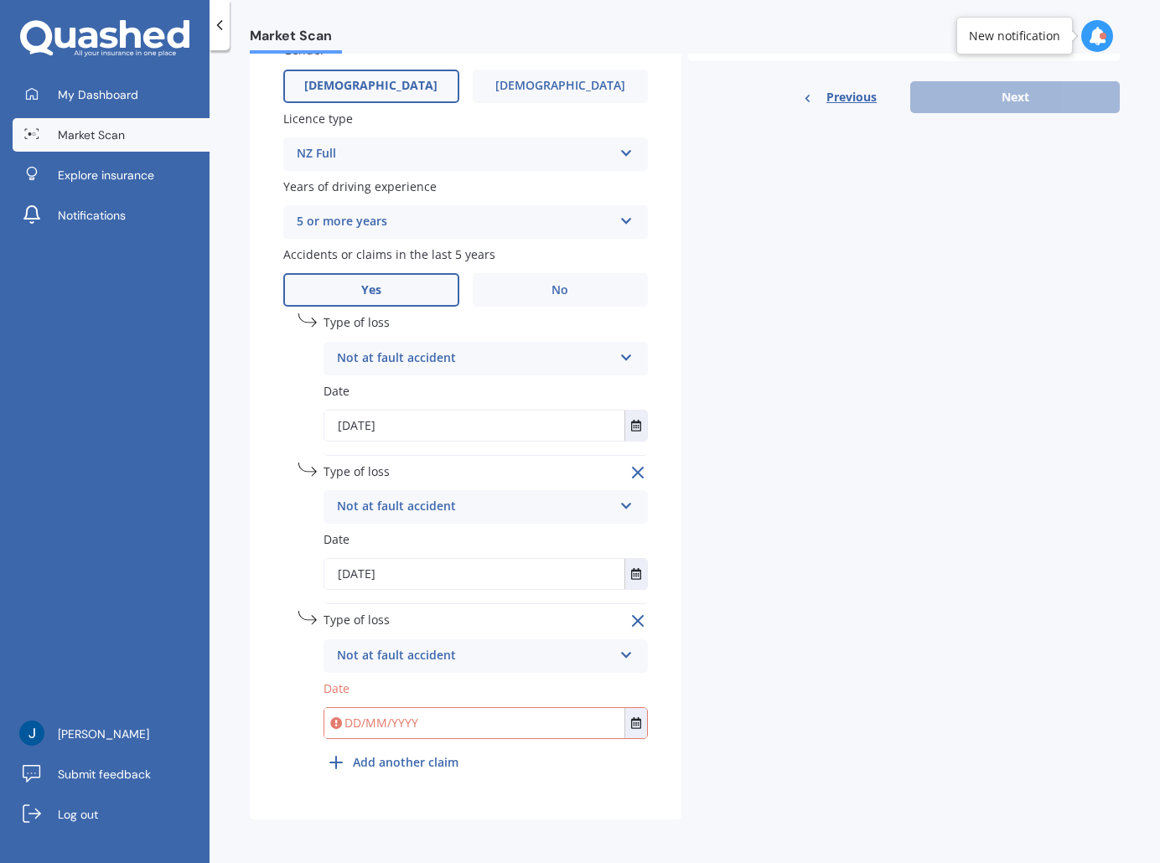
click at [361, 719] on input "text" at bounding box center [474, 723] width 300 height 30
type input "[DATE]"
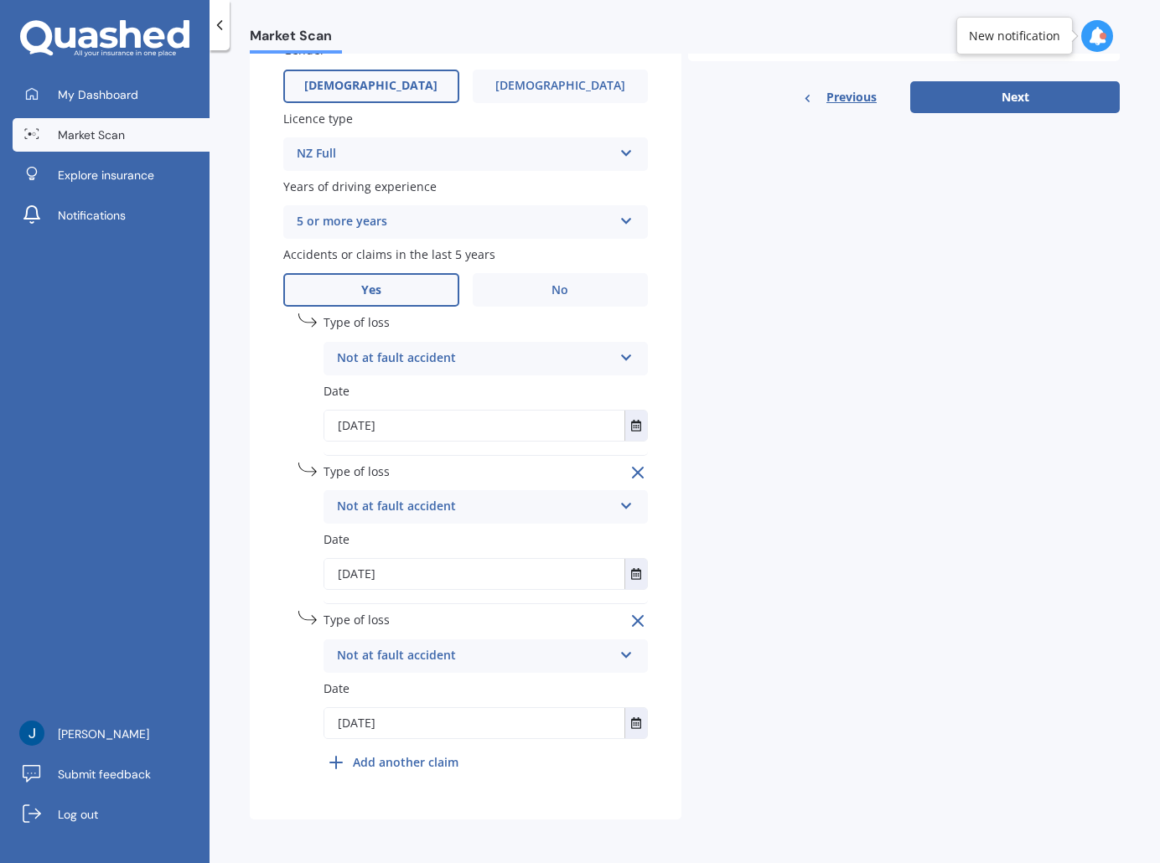
click at [843, 486] on div "Details Plate number Search I don’t have a number plate Year [DATE] Make Select…" at bounding box center [685, 176] width 870 height 1288
click at [998, 97] on button "Next" at bounding box center [1015, 97] width 210 height 32
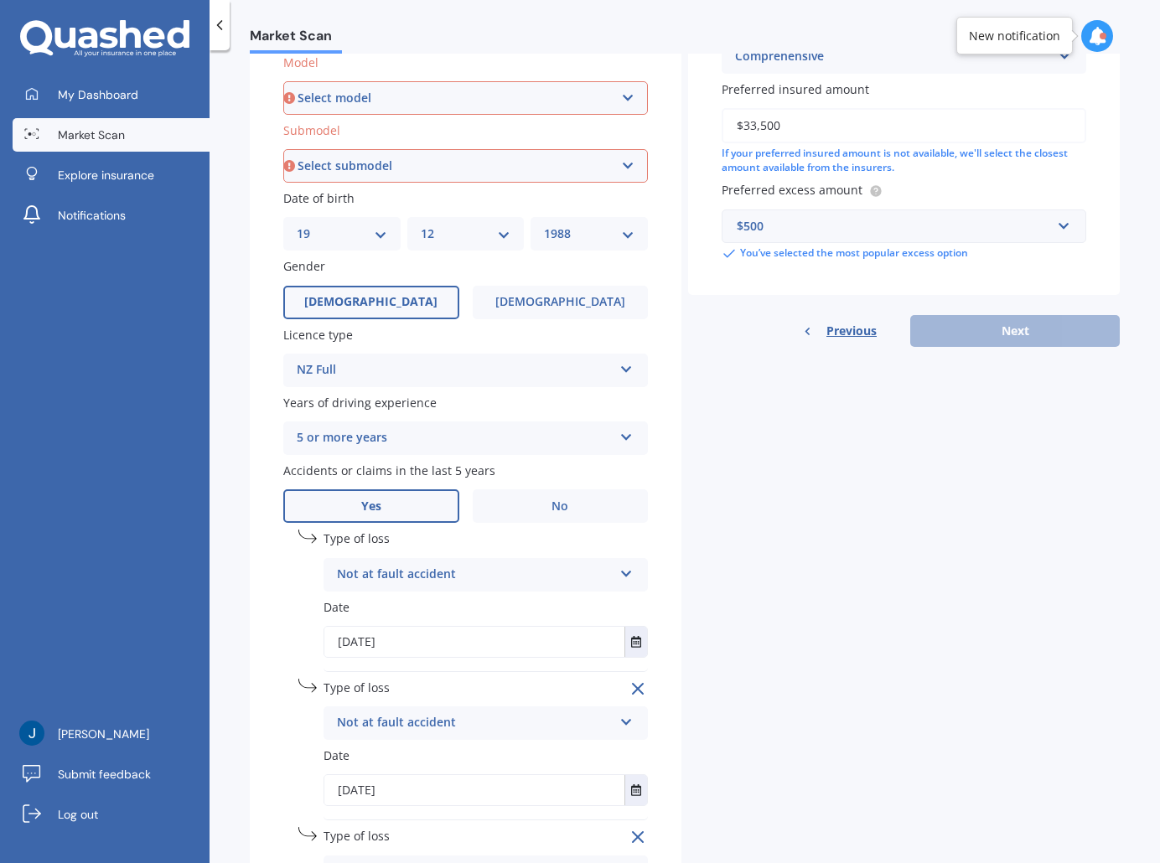
click at [391, 98] on select "Select model AS 460 CT 200 ES 300 ES 350 GS 250 GS 300 GS 350 GS 430 GS 450 GS …" at bounding box center [465, 98] width 365 height 34
select select "NX300H"
click at [283, 81] on select "Select model AS 460 CT 200 ES 300 ES 350 GS 250 GS 300 GS 350 GS 430 GS 450 GS …" at bounding box center [465, 98] width 365 height 34
click at [220, 314] on div "Market Scan Vehicle Market Scan 70 % We just need a few more details to provide…" at bounding box center [685, 460] width 951 height 813
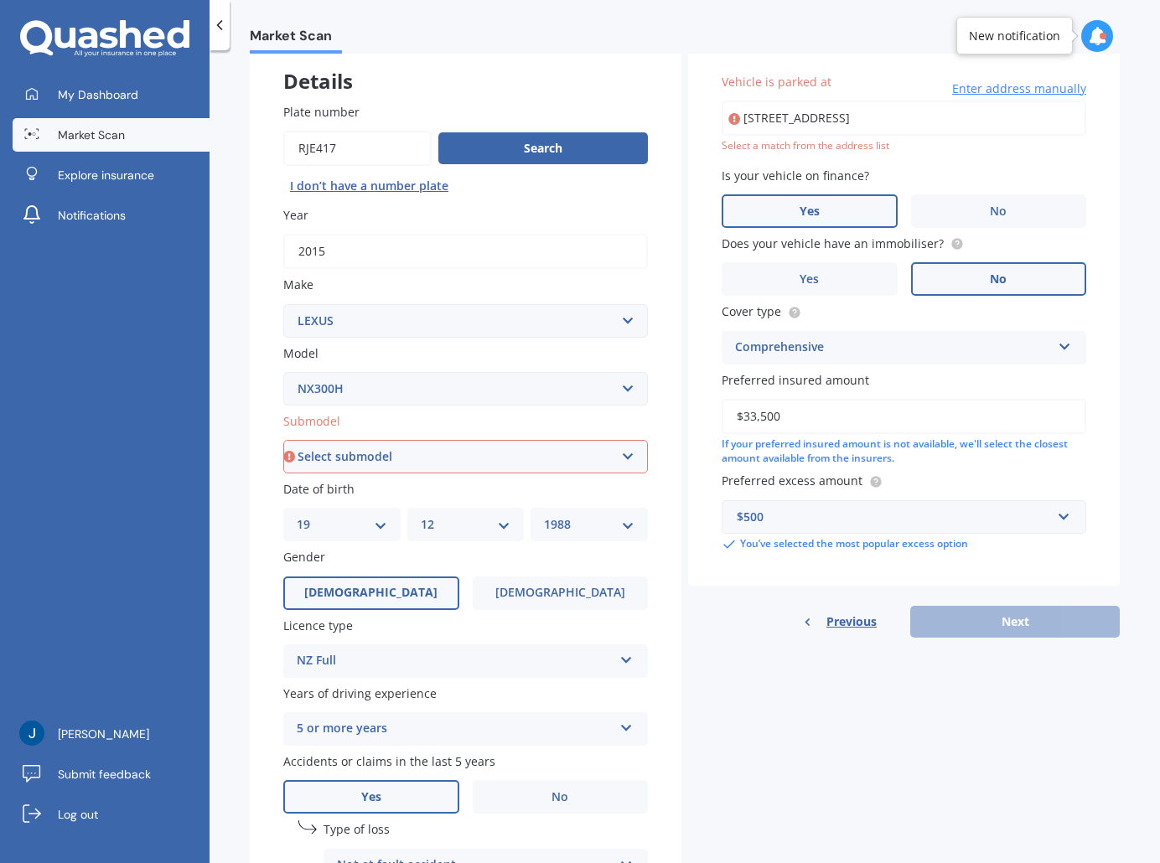
scroll to position [95, 0]
click at [366, 453] on select "Select submodel Station Wagon Petrol Hybrid" at bounding box center [465, 458] width 365 height 34
select select "STATION WAGON PETROL HYBRID"
click at [283, 441] on select "Select submodel Station Wagon Petrol Hybrid" at bounding box center [465, 458] width 365 height 34
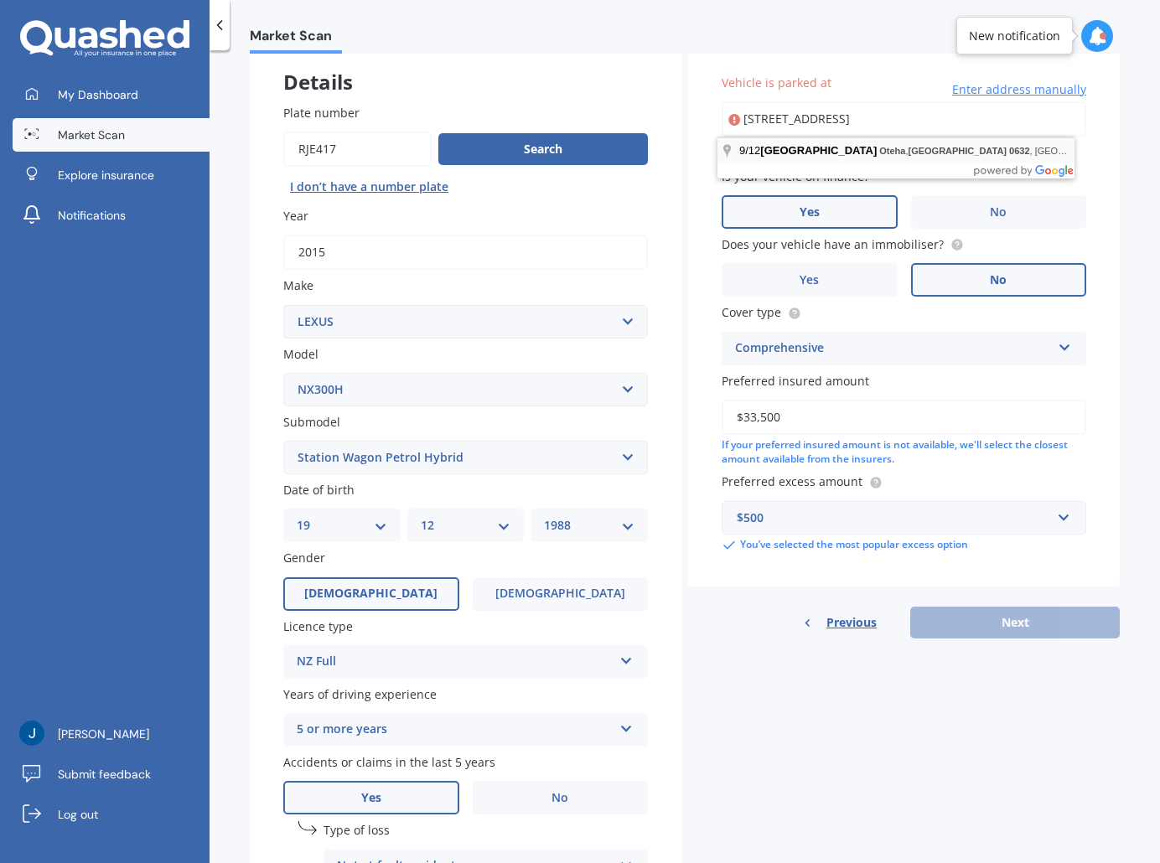
type input "[STREET_ADDRESS]"
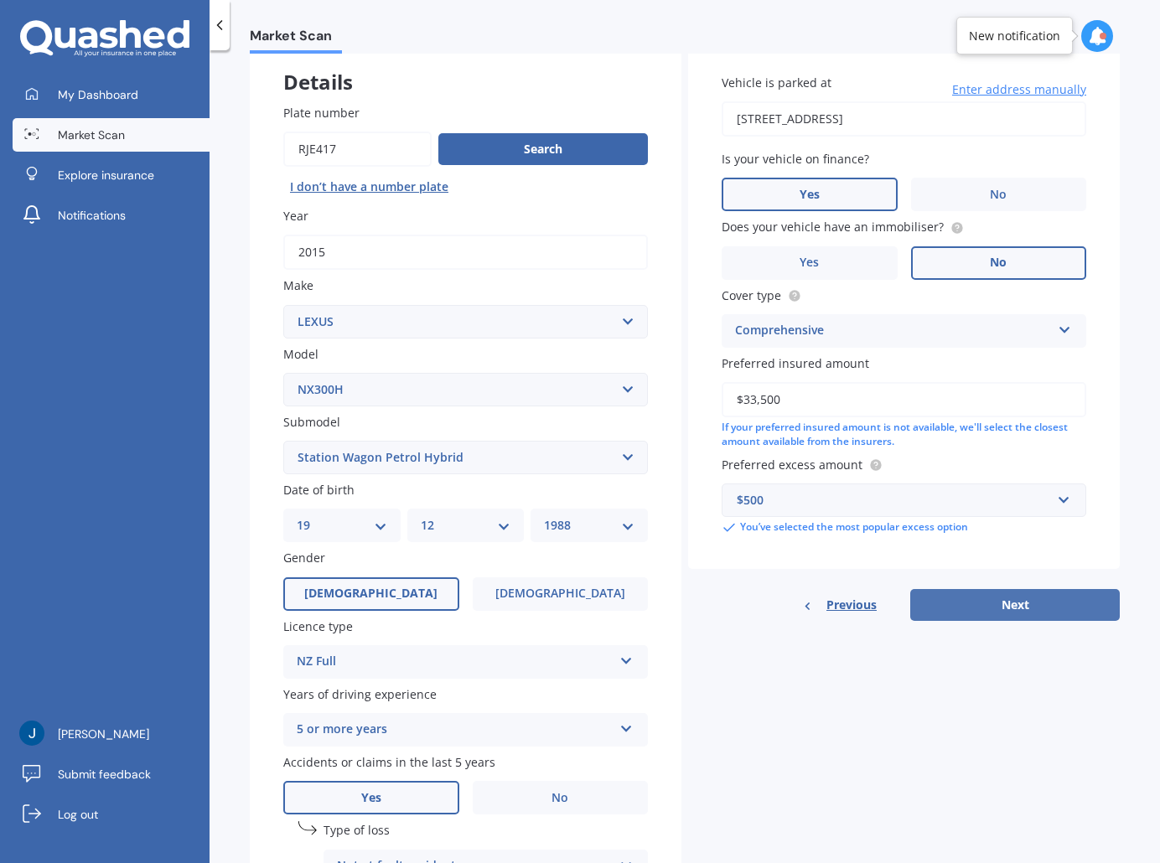
click at [998, 594] on button "Next" at bounding box center [1015, 605] width 210 height 32
select select "19"
select select "12"
select select "1988"
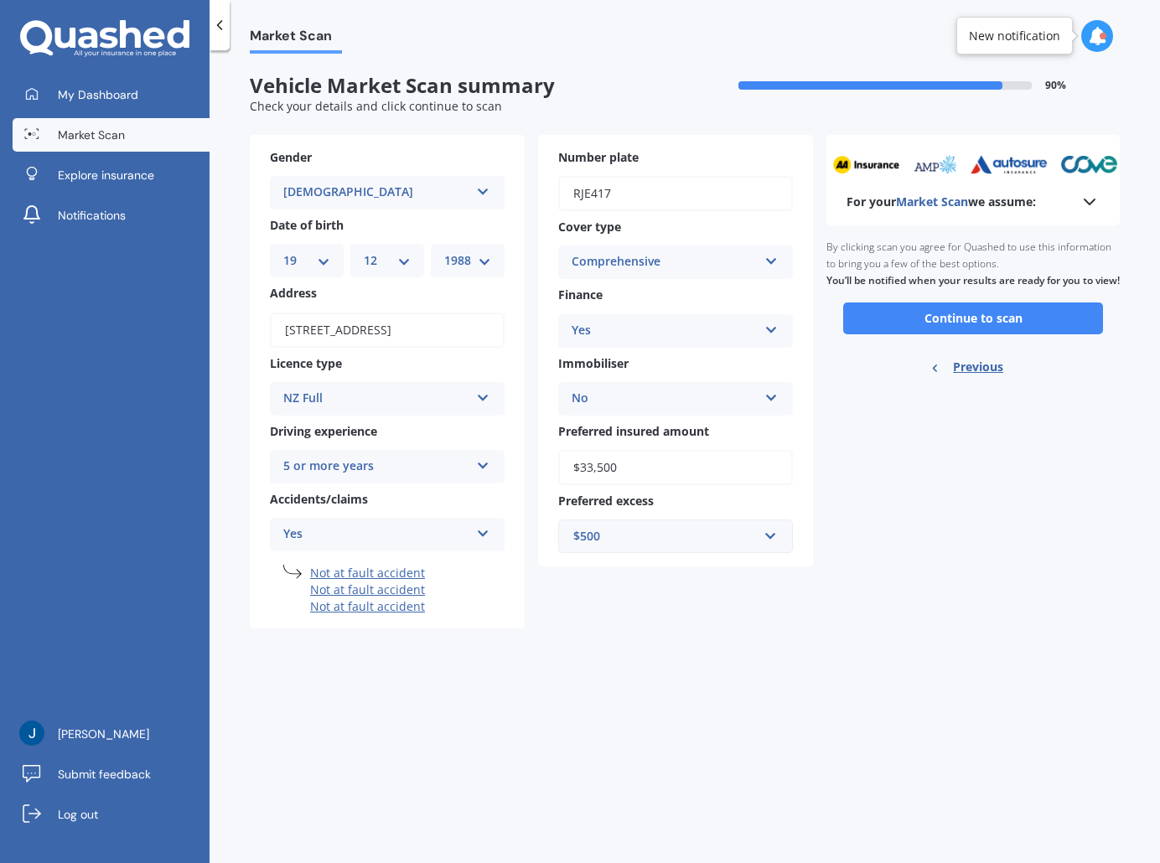
scroll to position [0, 0]
click at [983, 334] on button "Continue to scan" at bounding box center [973, 319] width 260 height 32
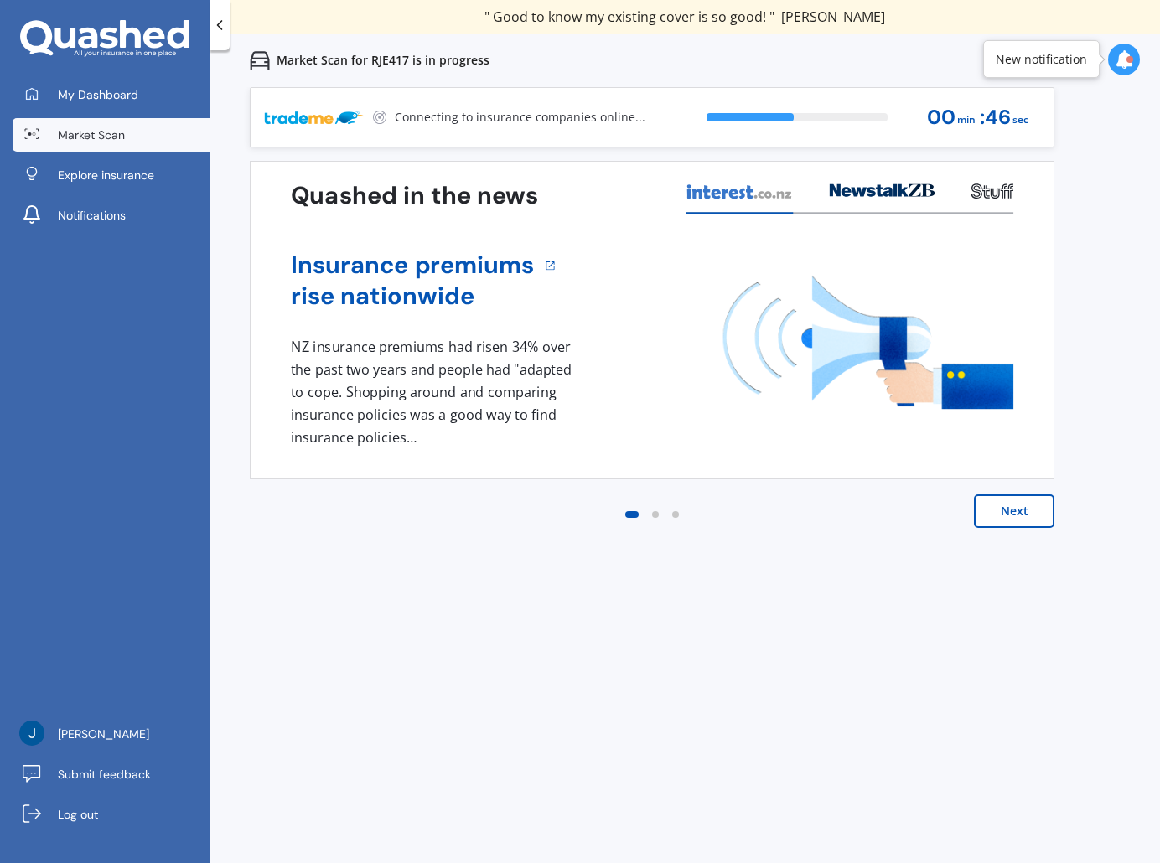
click at [1127, 263] on div "Previous 60,000+ Kiwis have signed up to shop and save on insurance with us " H…" at bounding box center [685, 518] width 951 height 863
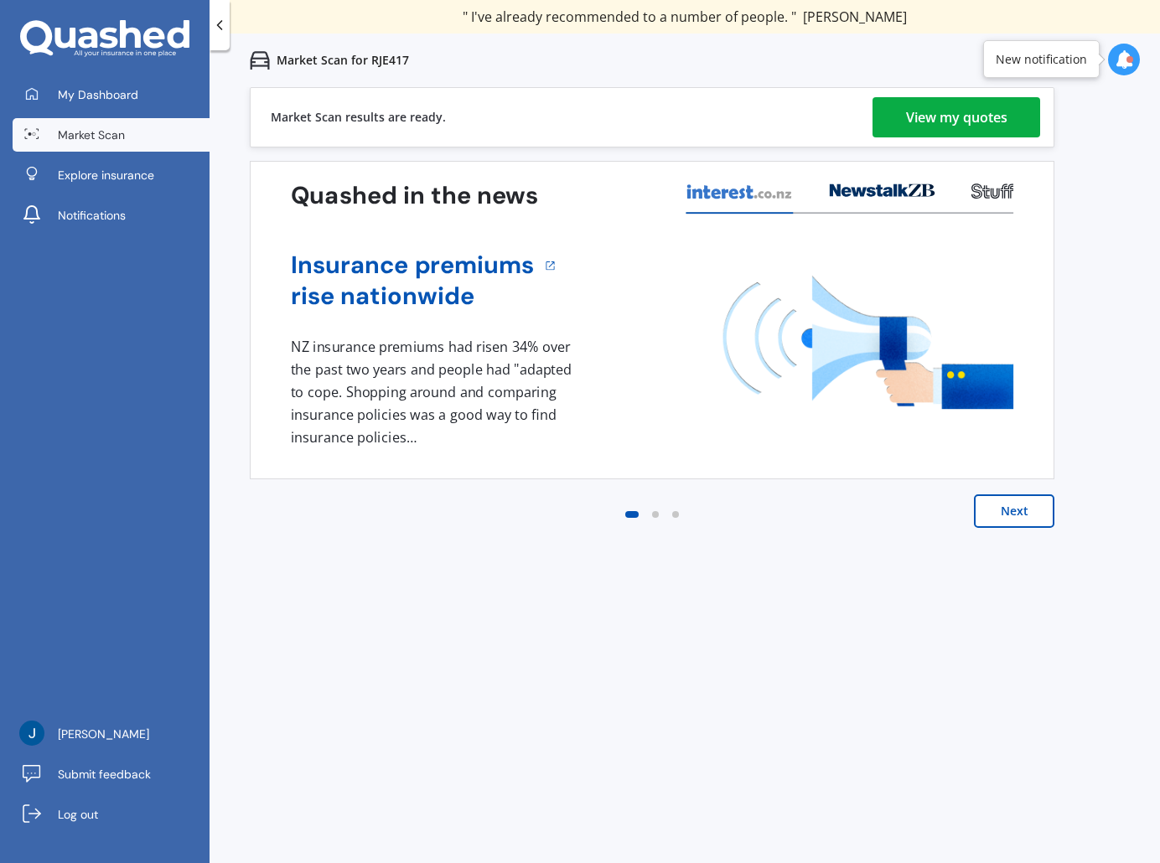
click at [943, 122] on div "View my quotes" at bounding box center [956, 117] width 101 height 40
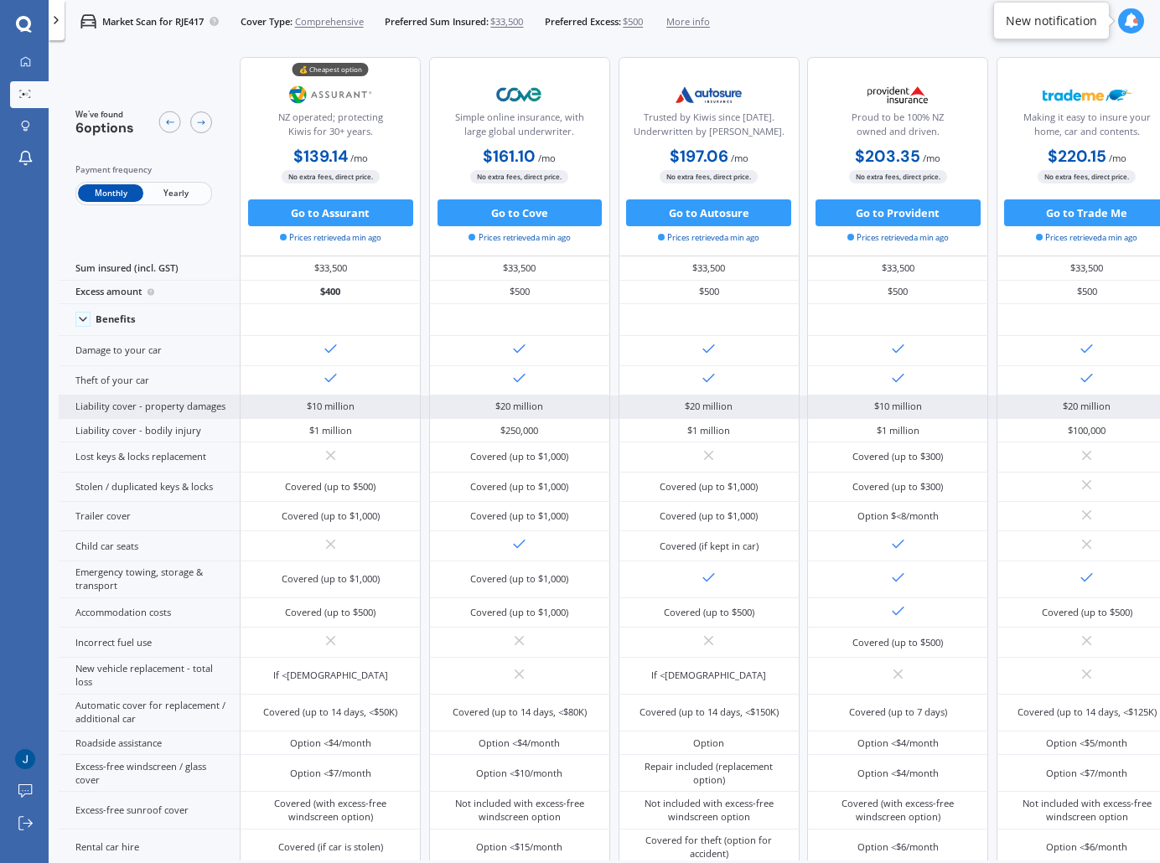
scroll to position [383, 0]
